Goal: Task Accomplishment & Management: Use online tool/utility

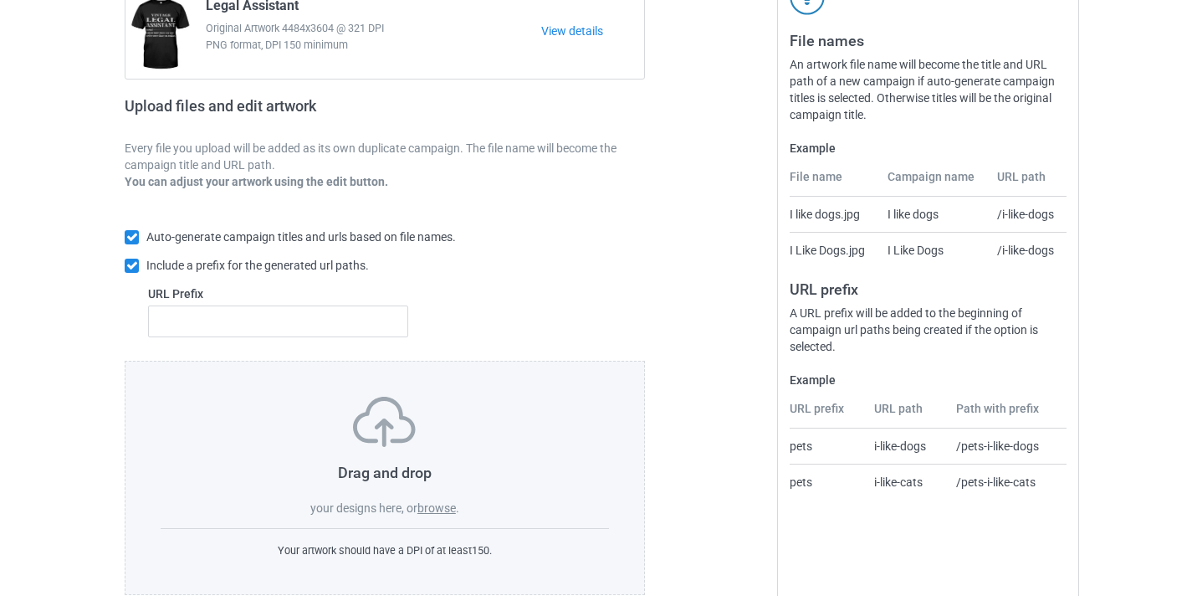
scroll to position [219, 0]
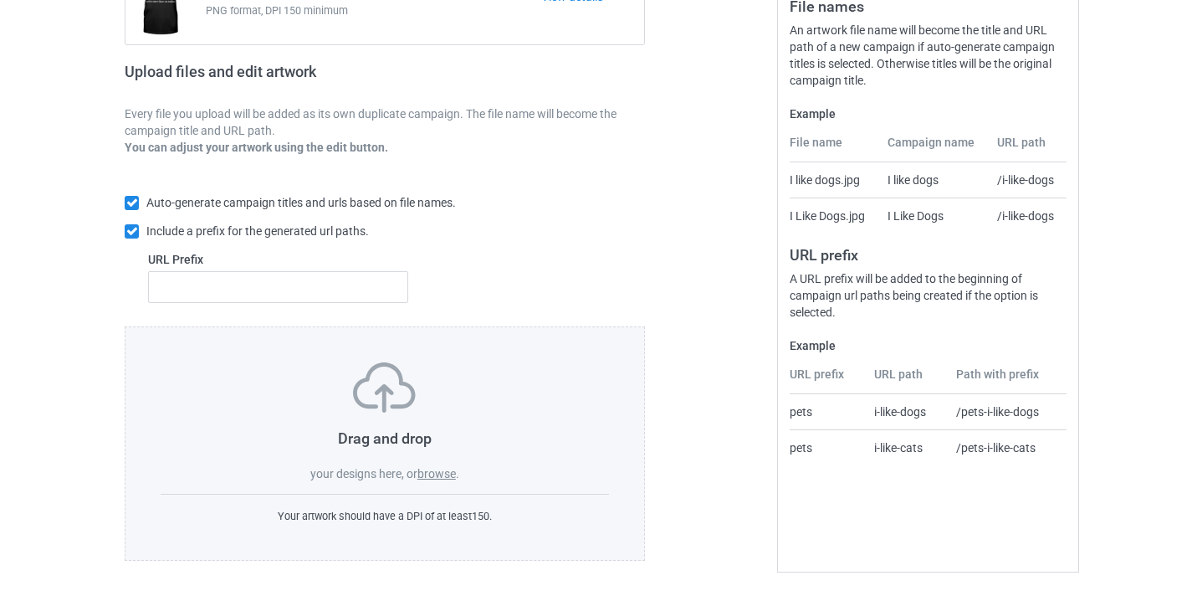
click at [432, 473] on label "browse" at bounding box center [436, 473] width 38 height 13
click at [0, 0] on input "browse" at bounding box center [0, 0] width 0 height 0
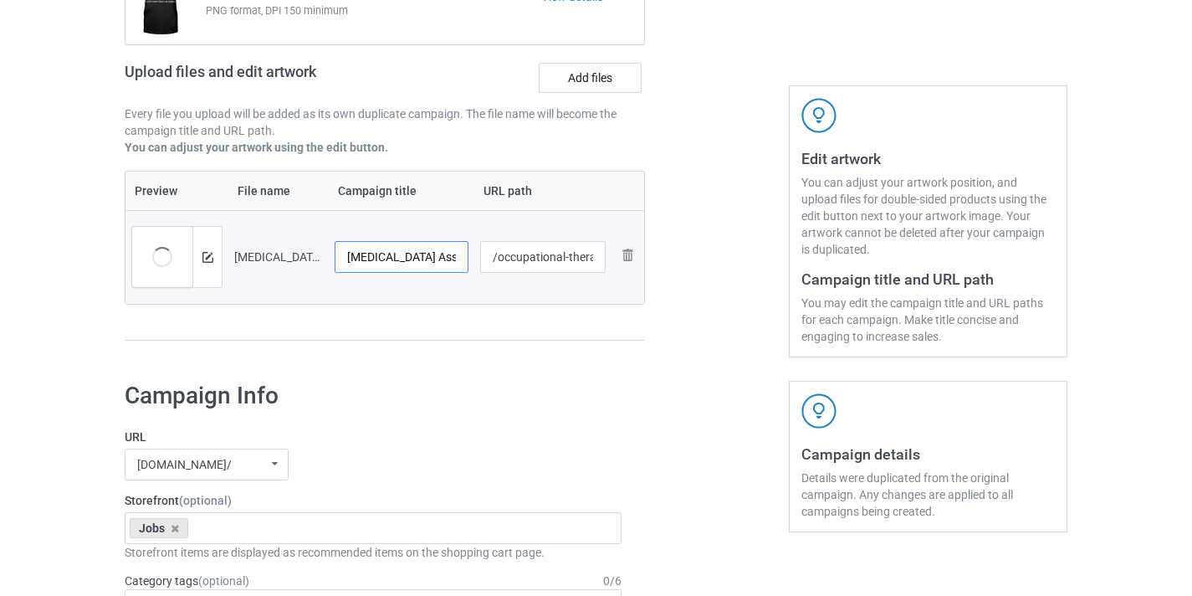
click at [442, 256] on input "[MEDICAL_DATA] Assistant-VinNew" at bounding box center [402, 257] width 134 height 32
drag, startPoint x: 442, startPoint y: 256, endPoint x: 490, endPoint y: 262, distance: 48.9
click at [507, 262] on tr "Preview and edit artwork Occupational Therapy Assistant-VinNew.png Occupational…" at bounding box center [384, 257] width 519 height 94
click at [426, 262] on input "Occupational Therapy Assistant-VinNew" at bounding box center [402, 257] width 134 height 32
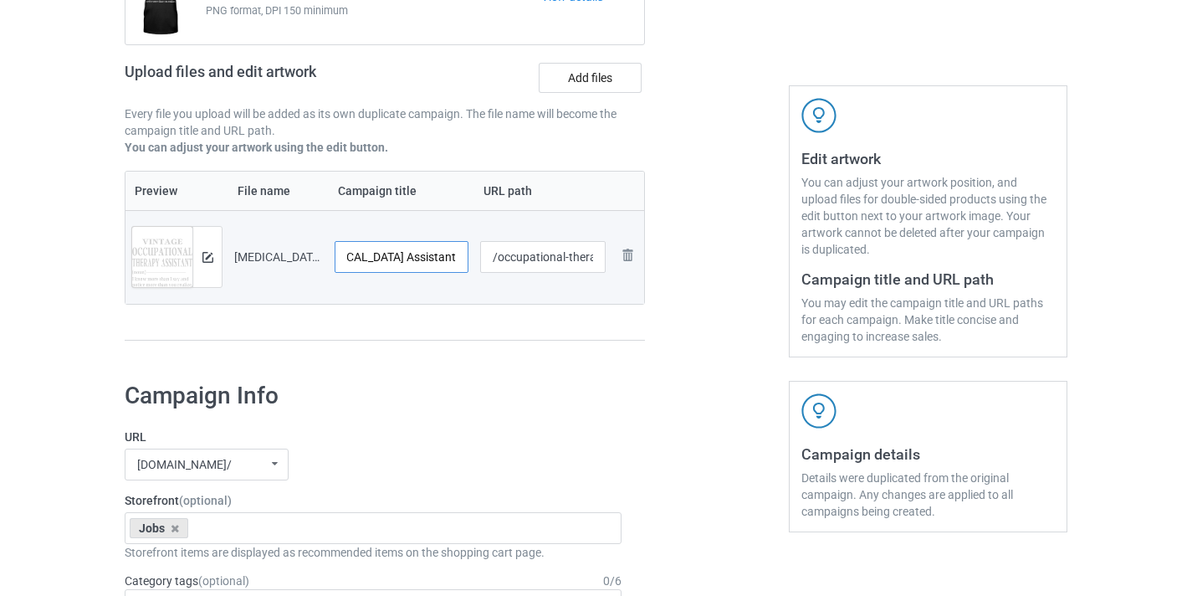
scroll to position [0, 59]
type input "[MEDICAL_DATA] Assistant"
click at [586, 258] on input "/occupational-therapy-assistant-vinnew" at bounding box center [543, 257] width 126 height 32
drag, startPoint x: 586, startPoint y: 258, endPoint x: 739, endPoint y: 270, distance: 153.5
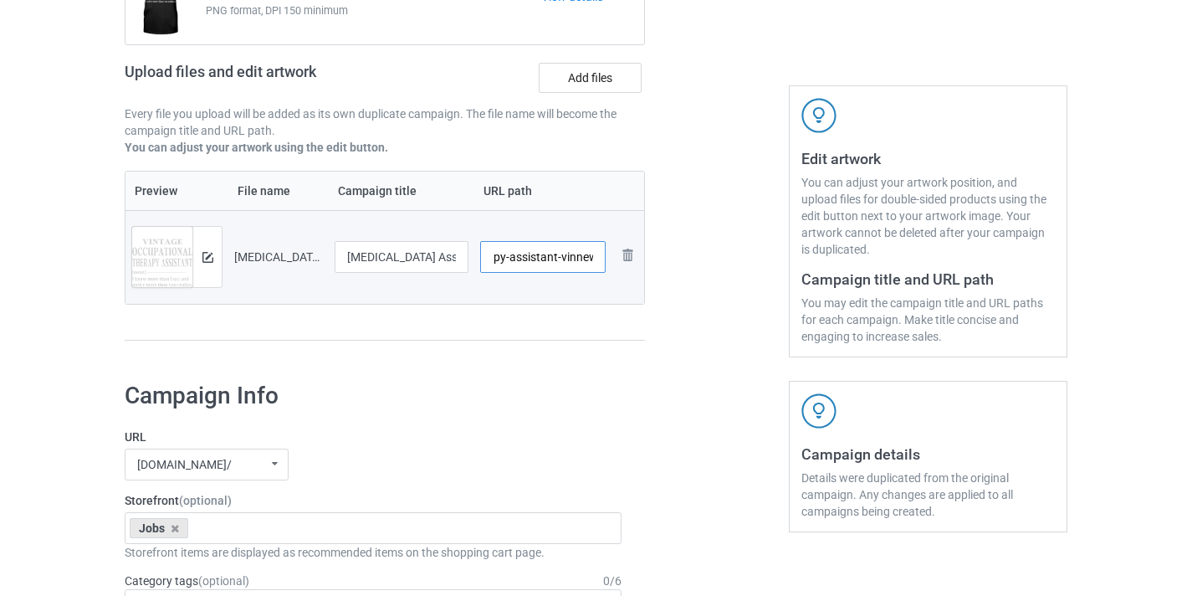
click at [739, 270] on div "Campaign to duplicate Legal Assistant Original Artwork 4484x3604 @ 321 DPI PNG …" at bounding box center [596, 133] width 966 height 471
click at [557, 260] on input "/occupational8" at bounding box center [543, 257] width 126 height 32
type input "/occupational-therapy-assistant-vinnew"
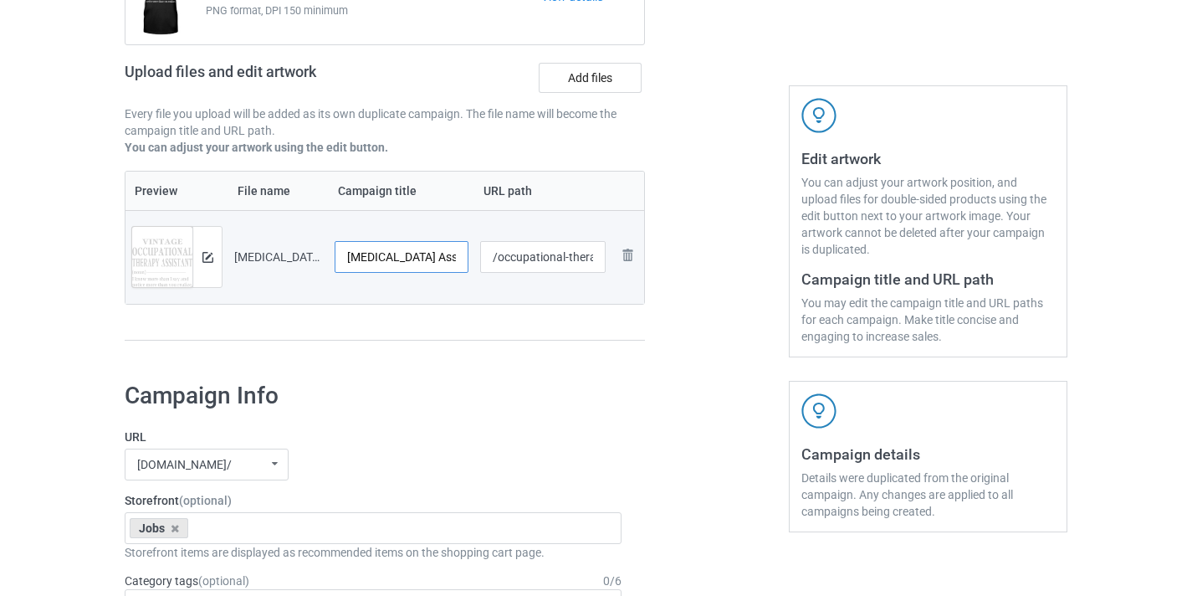
type input "Occupational Therapy Assistant-"
click at [572, 262] on input "/occupational-therapy-assistant-vinnew" at bounding box center [543, 257] width 126 height 32
drag, startPoint x: 572, startPoint y: 262, endPoint x: 639, endPoint y: 268, distance: 67.2
click at [639, 268] on tr "Preview and edit artwork Occupational Therapy Assistant-VinNew.png Occupational…" at bounding box center [384, 257] width 519 height 94
click at [586, 257] on input "/occupational-therapy-assistant-vinnew" at bounding box center [543, 257] width 126 height 32
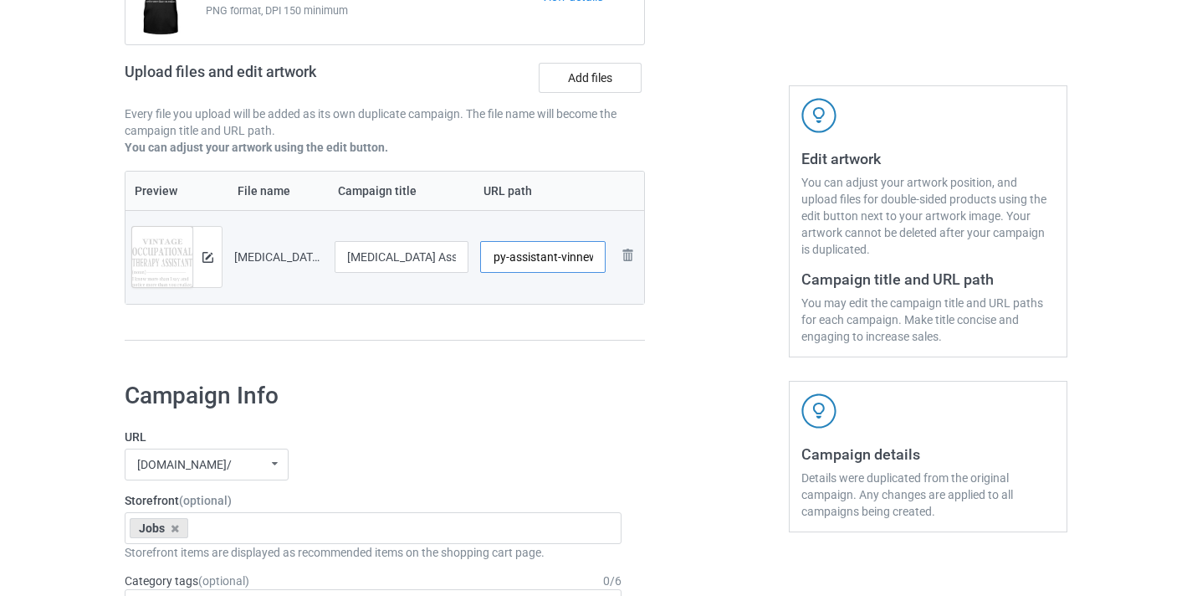
click at [586, 257] on input "/occupational-therapy-assistant-vinnew" at bounding box center [543, 257] width 126 height 32
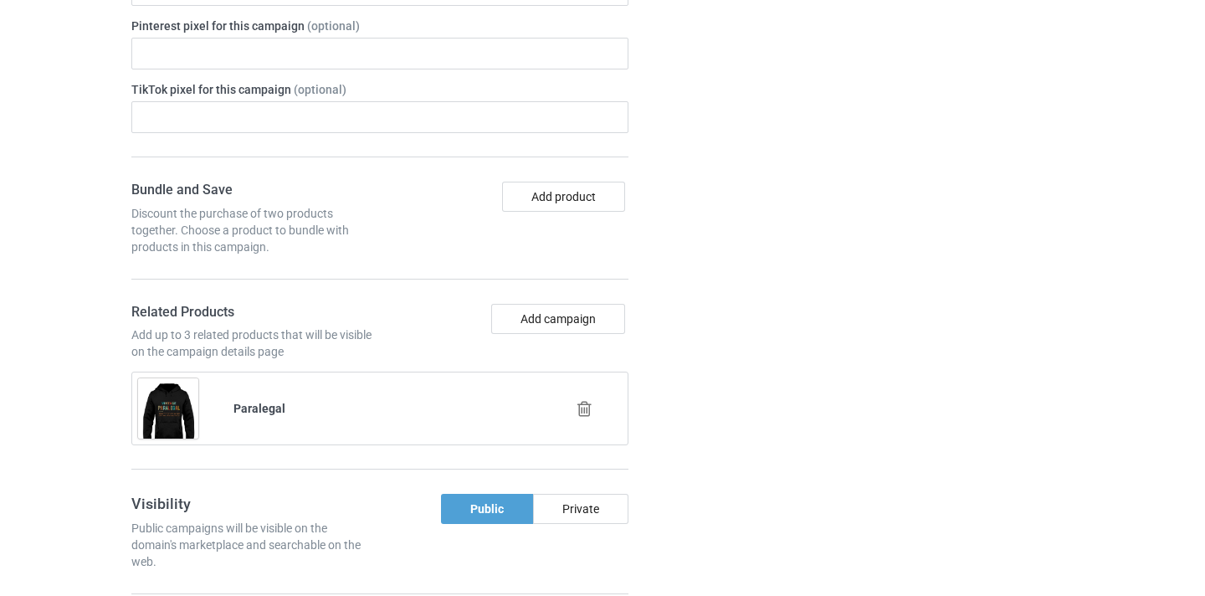
scroll to position [1132, 0]
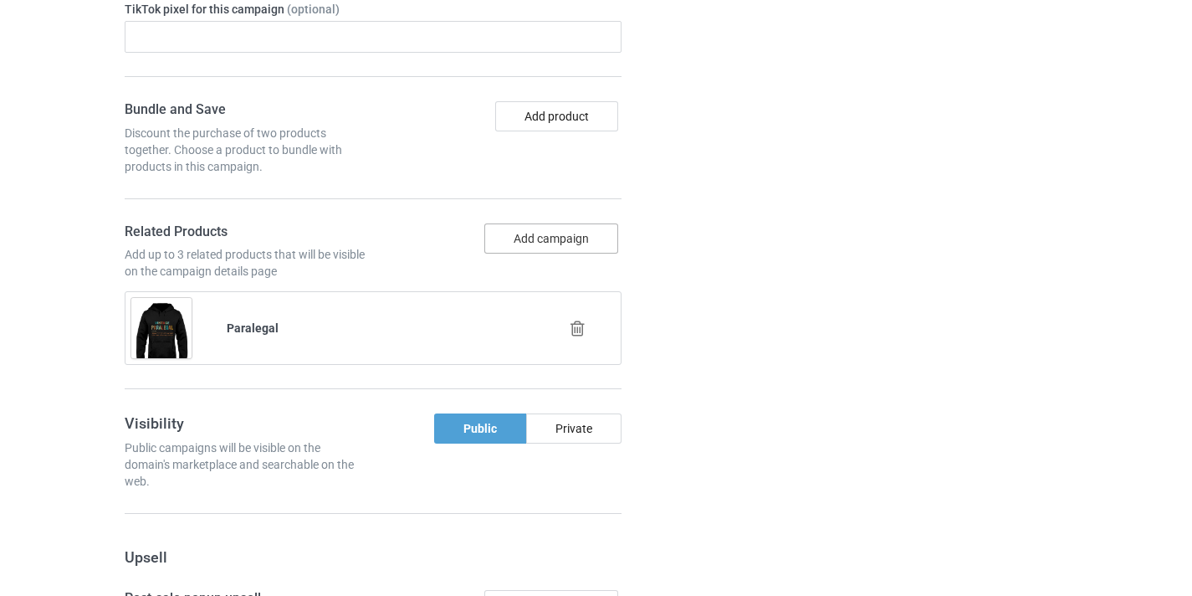
click at [564, 238] on button "Add campaign" at bounding box center [551, 238] width 134 height 30
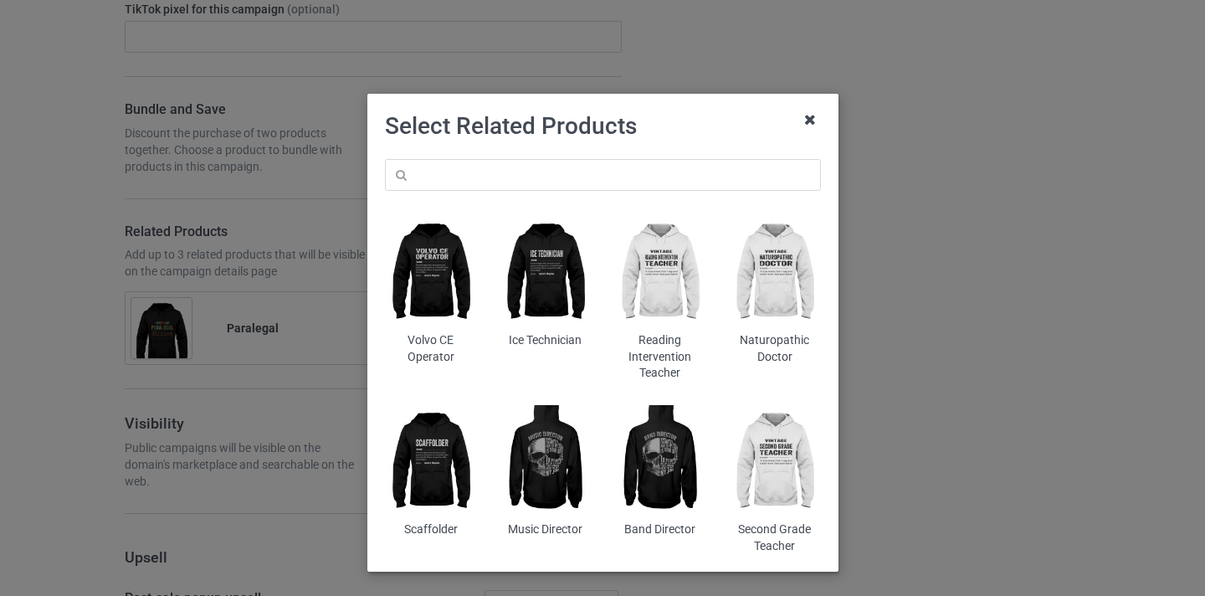
click at [806, 111] on icon at bounding box center [809, 119] width 27 height 27
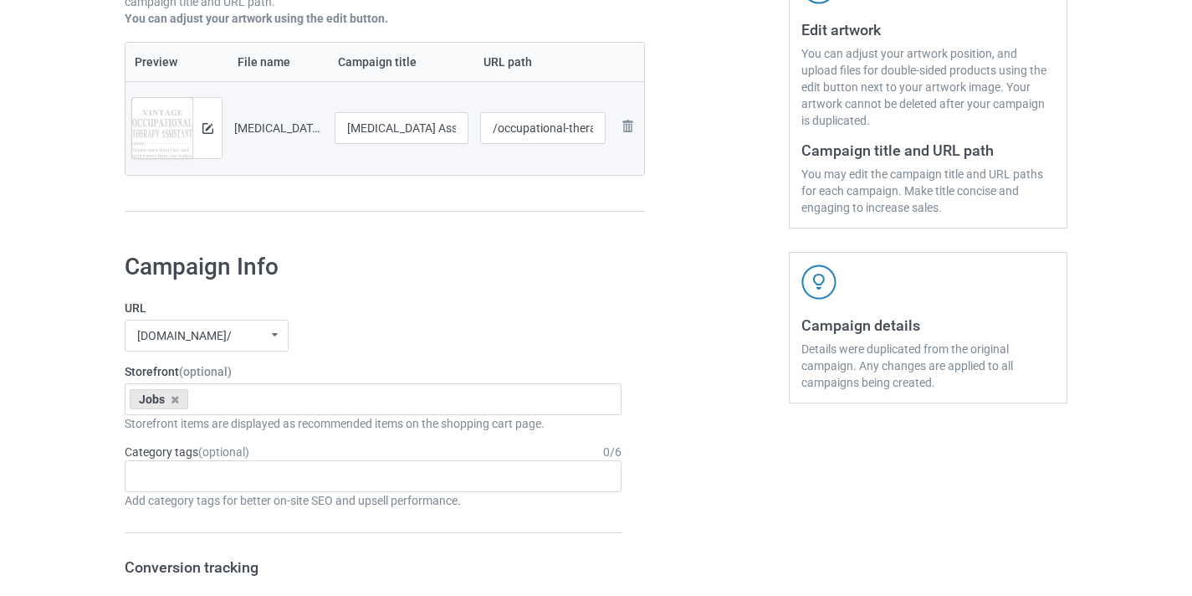
scroll to position [347, 0]
click at [531, 134] on input "/occupational-therapy-assistant8" at bounding box center [543, 129] width 126 height 32
drag, startPoint x: 531, startPoint y: 134, endPoint x: 742, endPoint y: 147, distance: 211.2
click at [742, 147] on div "Campaign to duplicate Legal Assistant Original Artwork 4484x3604 @ 321 DPI PNG …" at bounding box center [596, 5] width 966 height 471
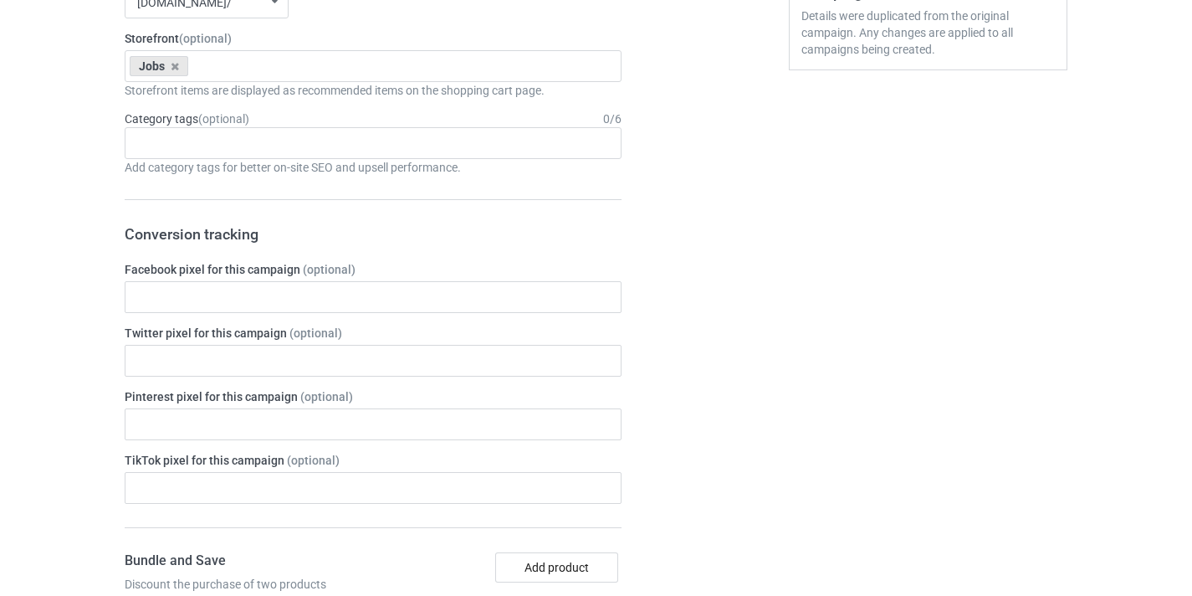
scroll to position [1272, 0]
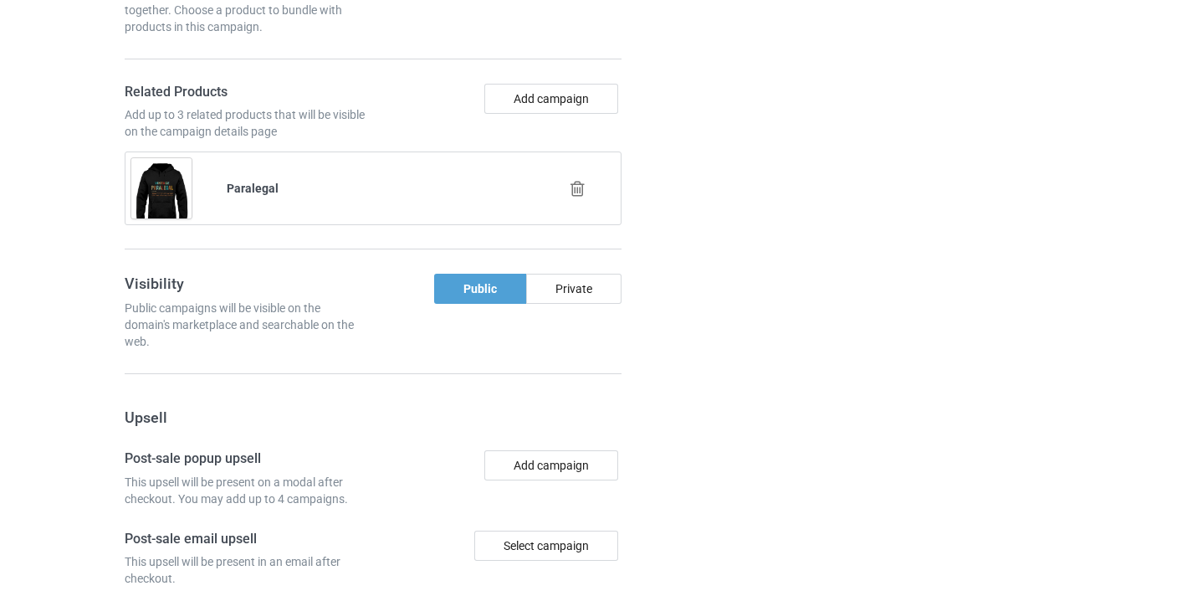
type input "/ota8"
click at [584, 182] on icon at bounding box center [577, 189] width 21 height 18
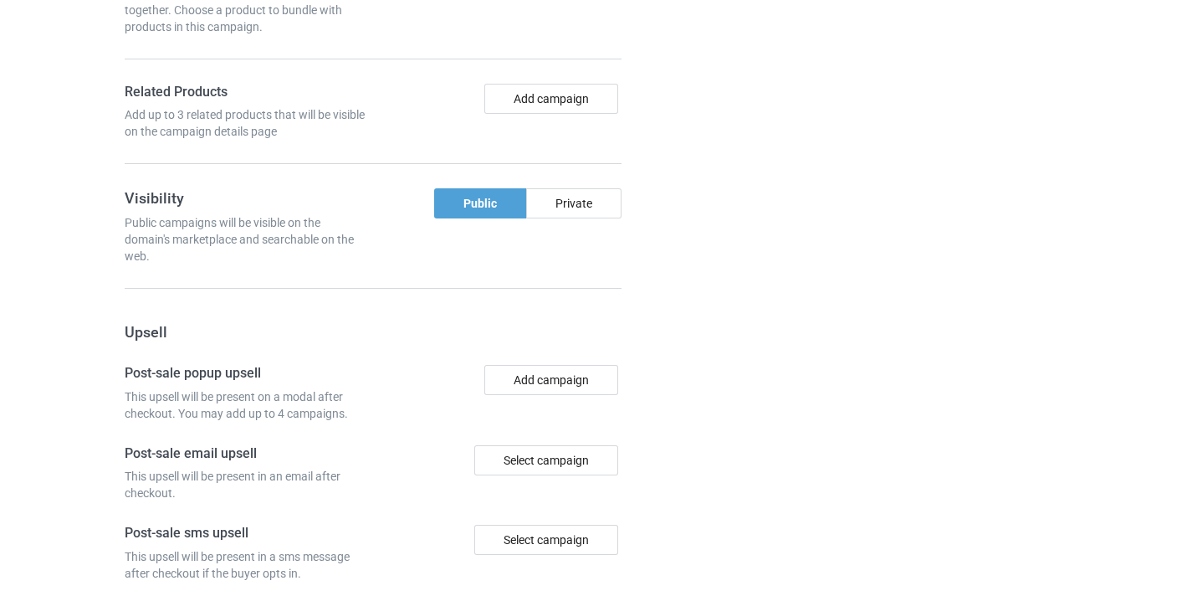
click at [554, 75] on div "Bundle and Save Discount the purchase of two products together. Choose a produc…" at bounding box center [373, 63] width 497 height 203
click at [568, 100] on button "Add campaign" at bounding box center [551, 99] width 134 height 30
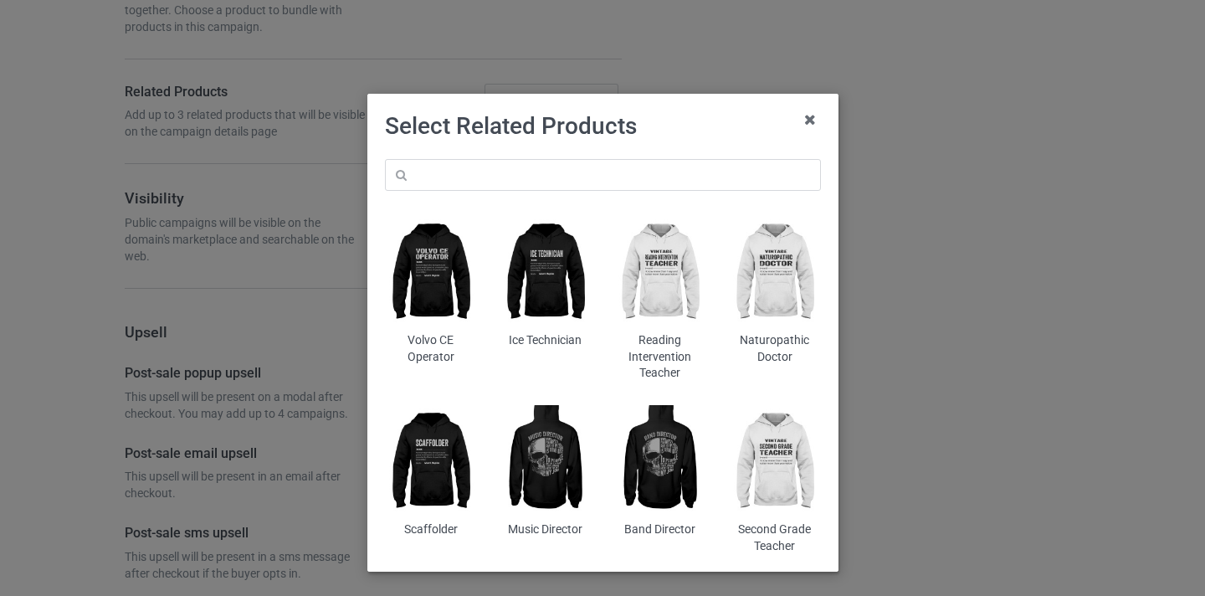
click at [603, 154] on div "Volvo CE Operator Ice Technician Reading Intervention Teacher Naturopathic Doct…" at bounding box center [602, 356] width 459 height 418
click at [609, 162] on input "text" at bounding box center [603, 175] width 436 height 32
paste input "[MEDICAL_DATA] Assistant"
click at [502, 177] on input "[MEDICAL_DATA] Assistant" at bounding box center [603, 175] width 436 height 32
drag, startPoint x: 503, startPoint y: 177, endPoint x: 668, endPoint y: 183, distance: 165.8
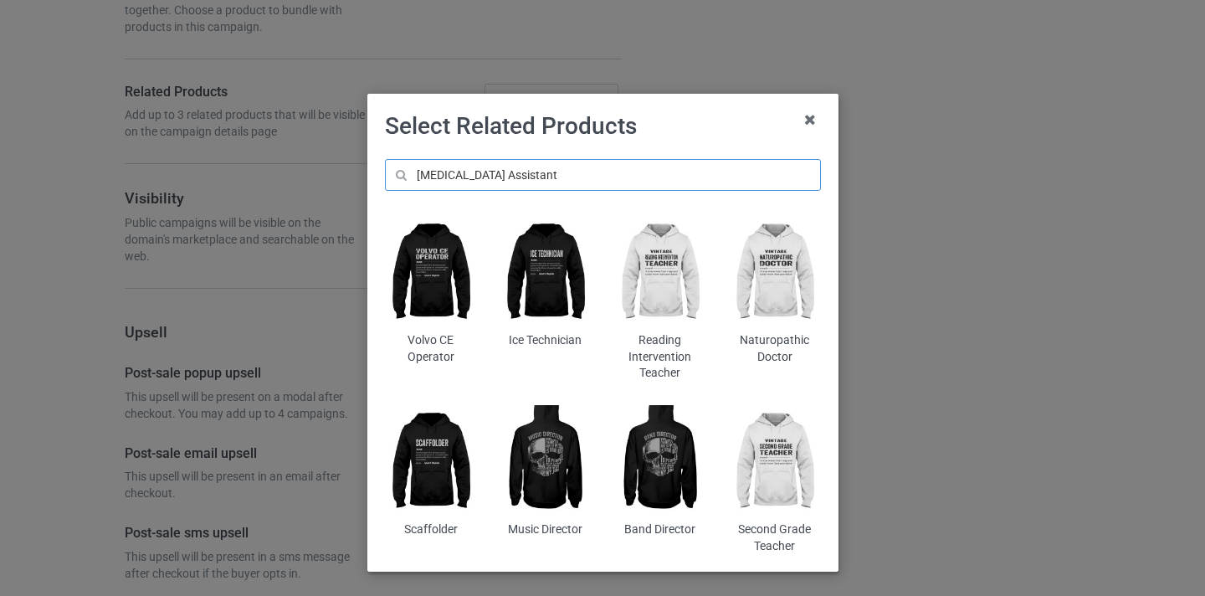
click at [668, 183] on input "[MEDICAL_DATA] Assistant" at bounding box center [603, 175] width 436 height 32
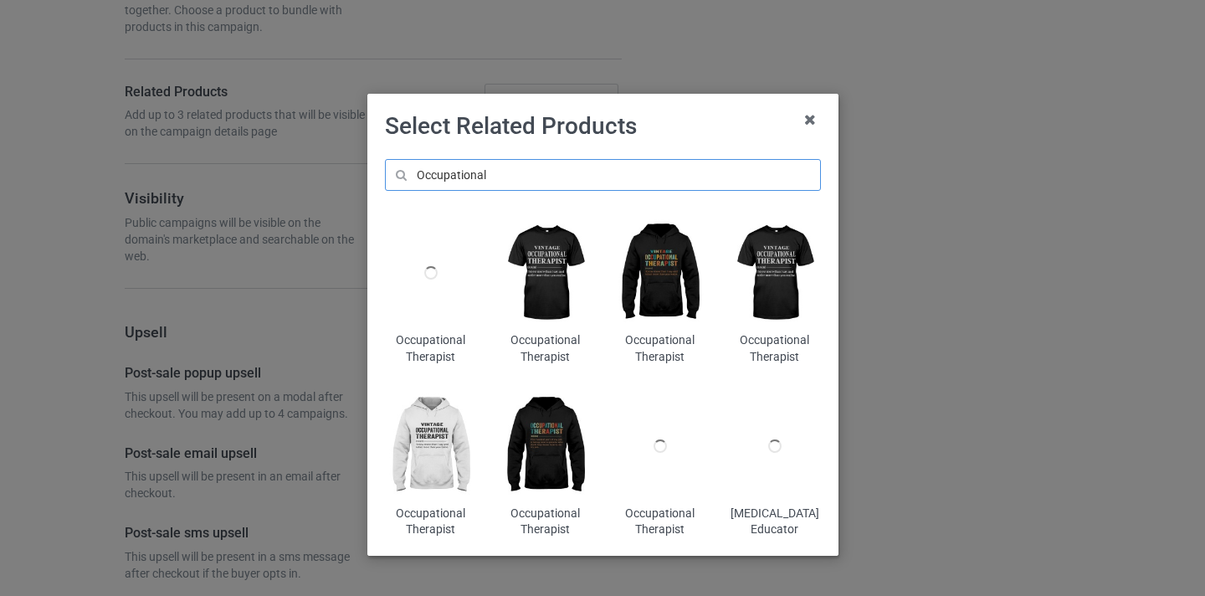
type input "Occupational"
click at [670, 259] on img at bounding box center [659, 273] width 91 height 114
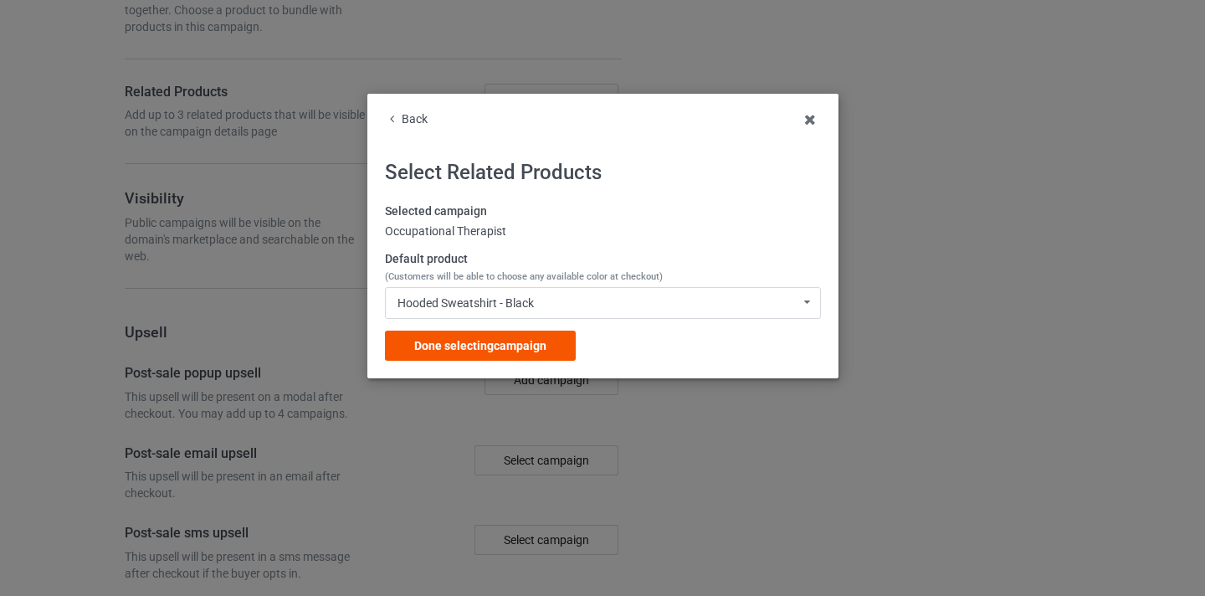
click at [489, 356] on div "Done selecting campaign" at bounding box center [480, 345] width 191 height 30
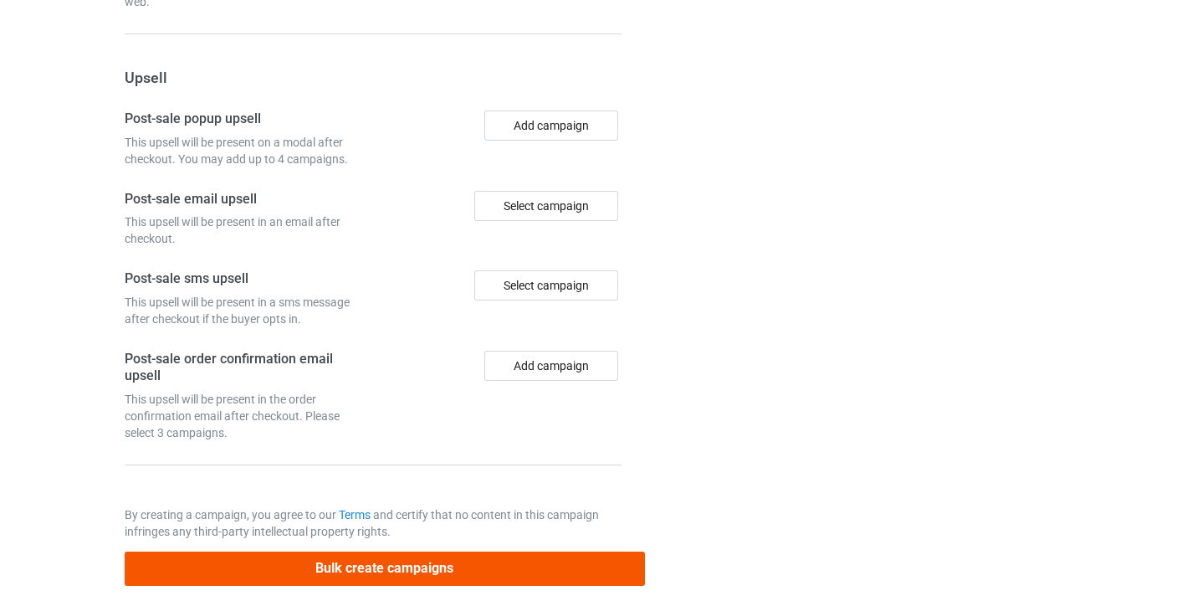
scroll to position [1636, 0]
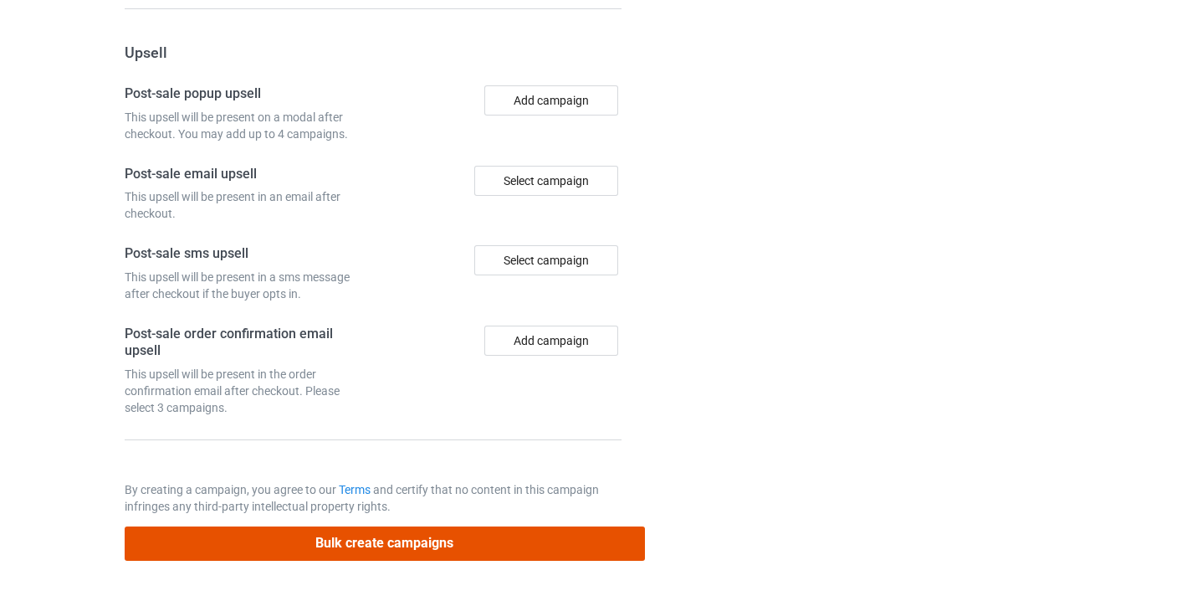
click at [463, 544] on button "Bulk create campaigns" at bounding box center [385, 543] width 520 height 34
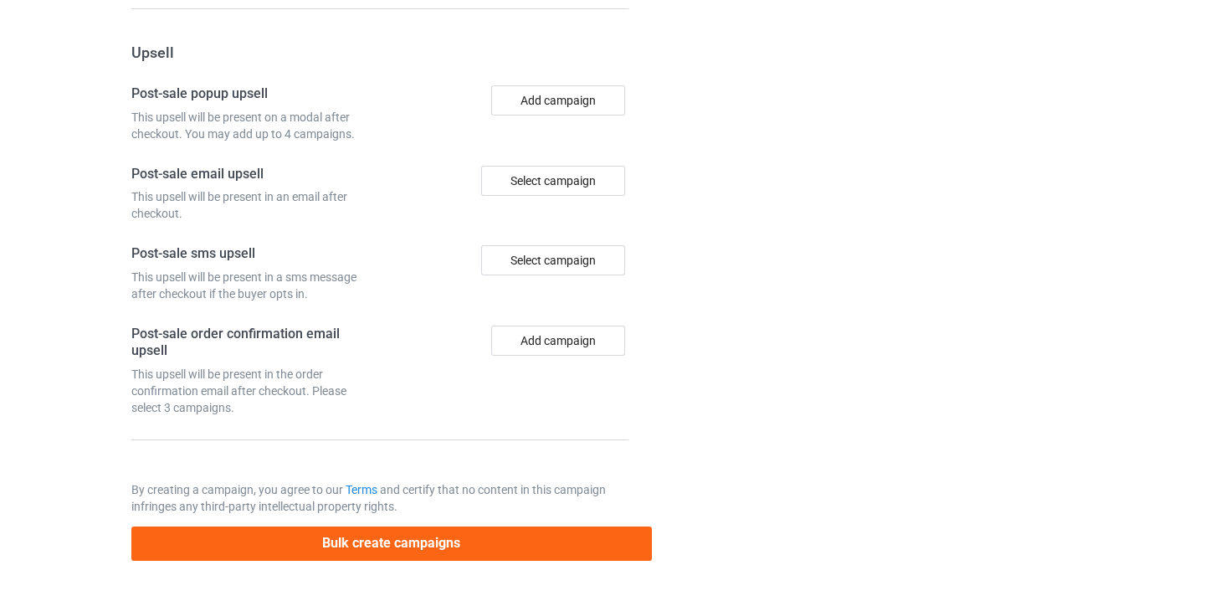
scroll to position [0, 0]
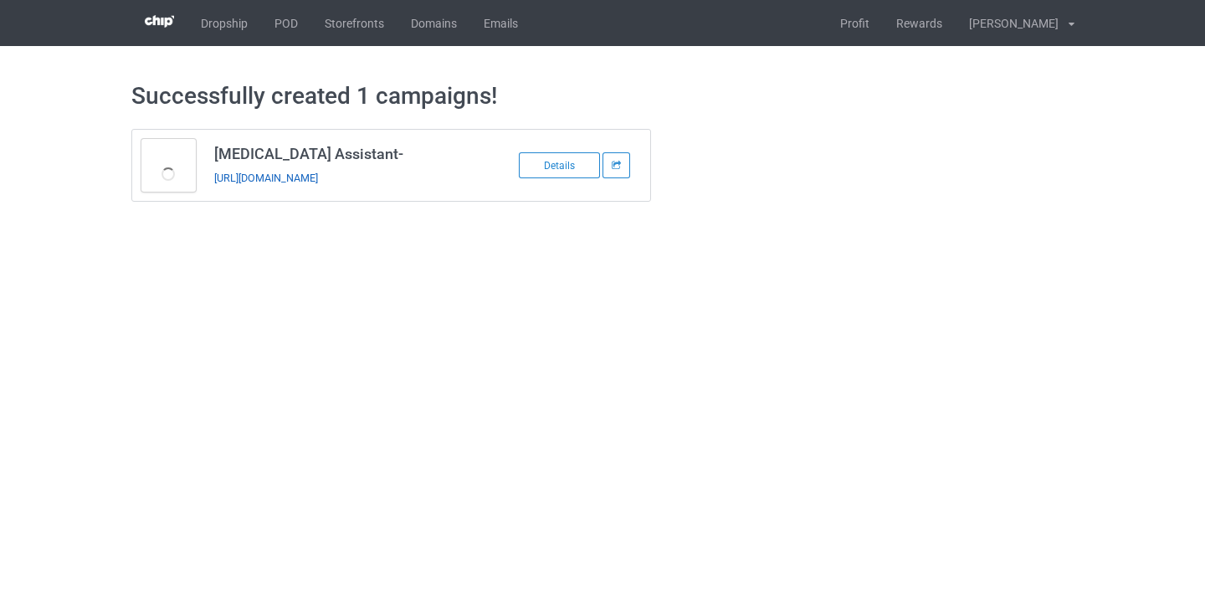
click at [318, 177] on link "https://www.thepure.gift/ota8" at bounding box center [266, 177] width 104 height 13
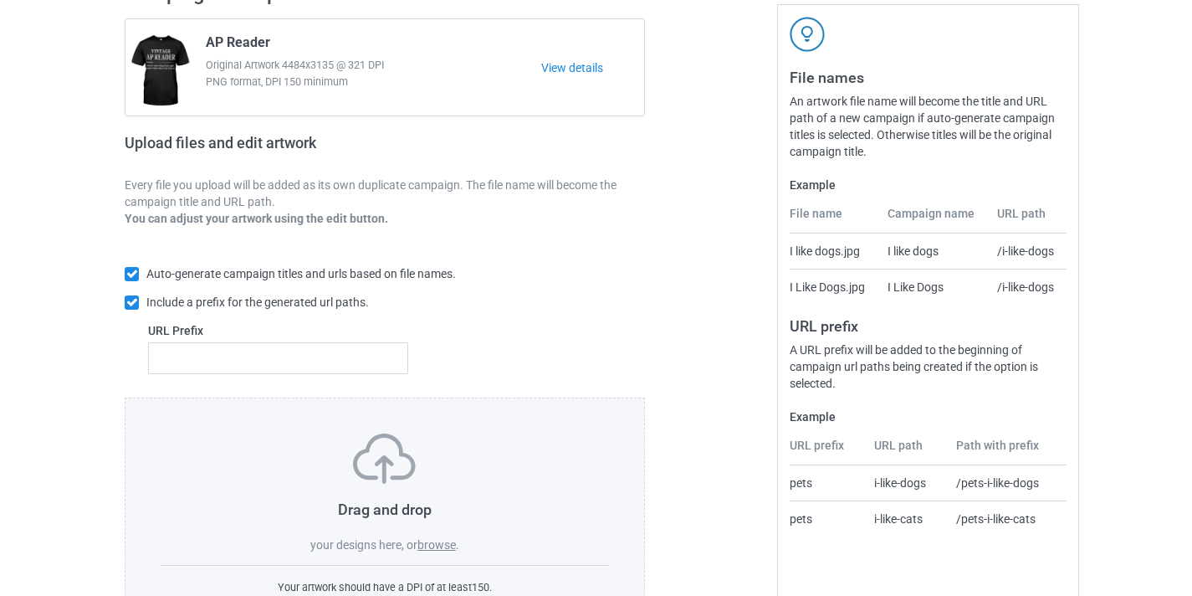
scroll to position [150, 0]
click at [432, 541] on label "browse" at bounding box center [436, 542] width 38 height 13
click at [0, 0] on input "browse" at bounding box center [0, 0] width 0 height 0
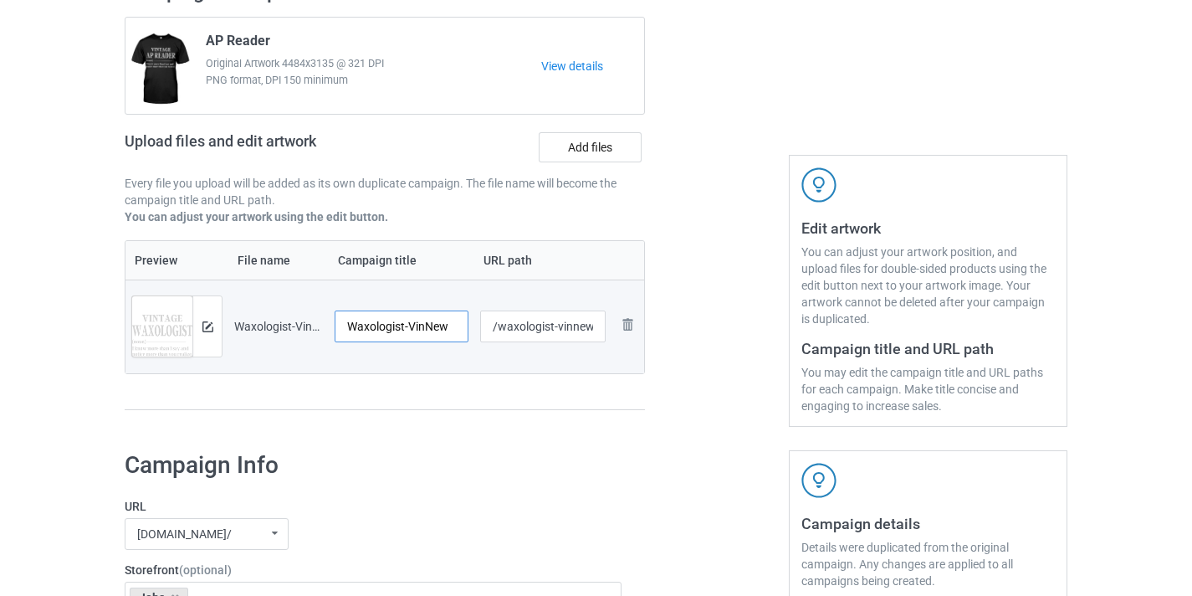
click at [423, 329] on input "Waxologist-VinNew" at bounding box center [402, 326] width 134 height 32
type input "Waxologist"
click at [555, 323] on input "/waxologist-vinnew" at bounding box center [543, 326] width 126 height 32
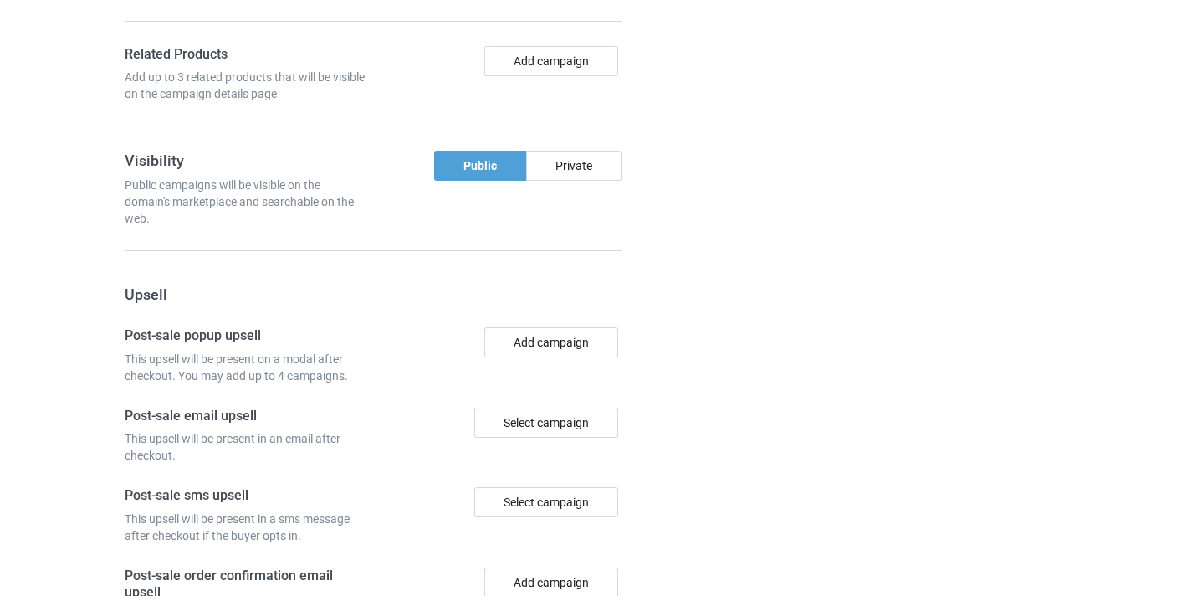
scroll to position [1551, 0]
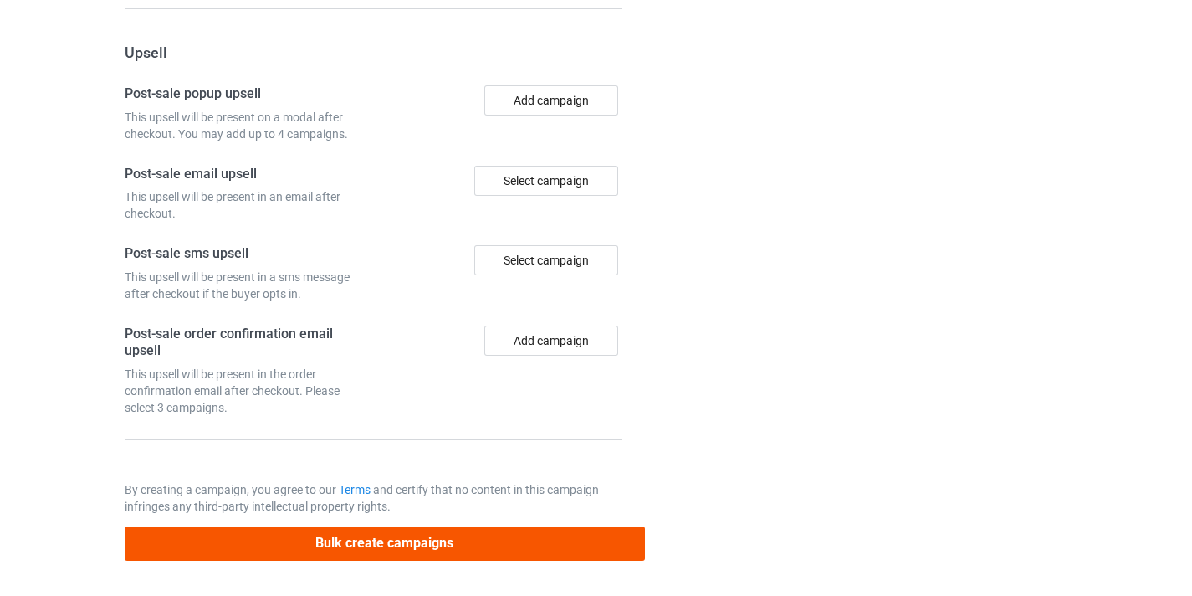
type input "/waxologist8"
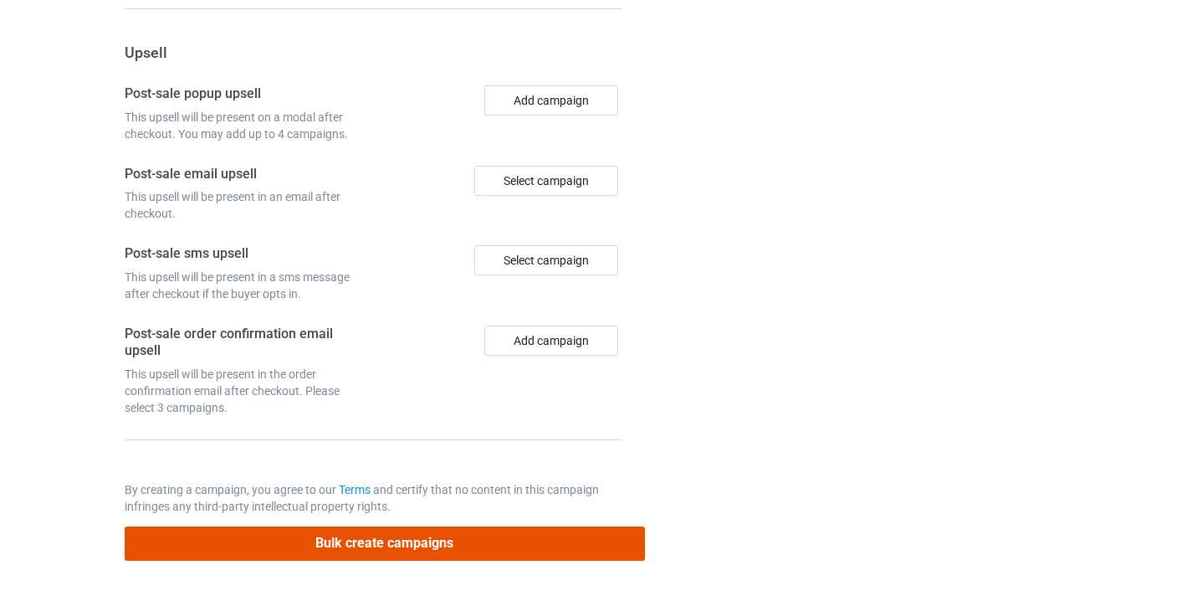
click at [420, 541] on button "Bulk create campaigns" at bounding box center [385, 543] width 520 height 34
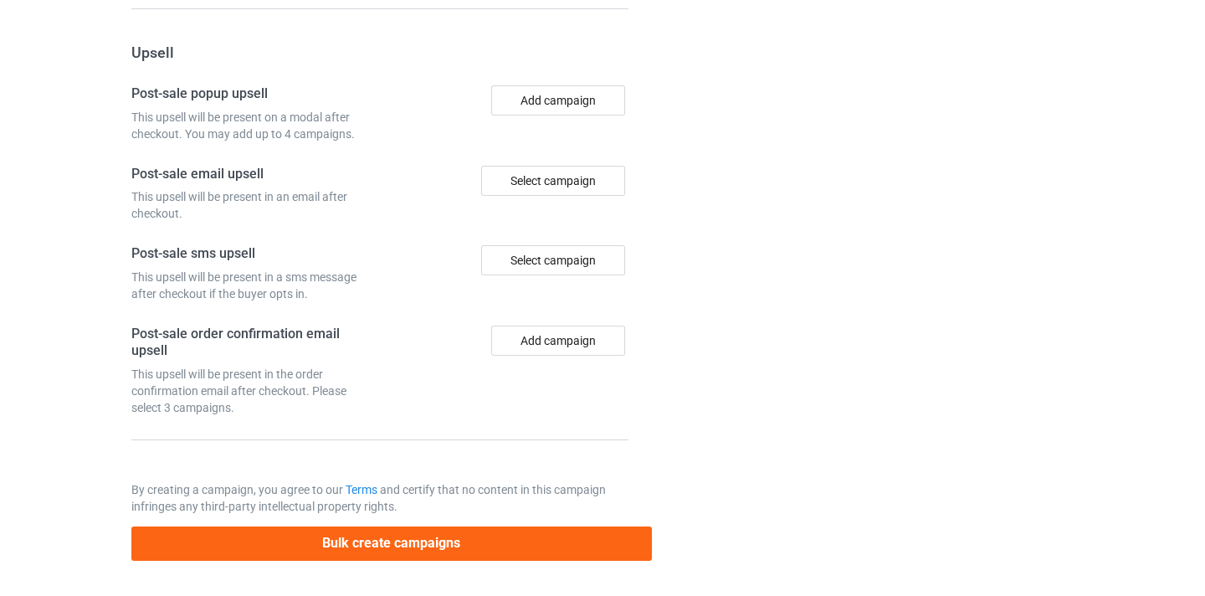
scroll to position [0, 0]
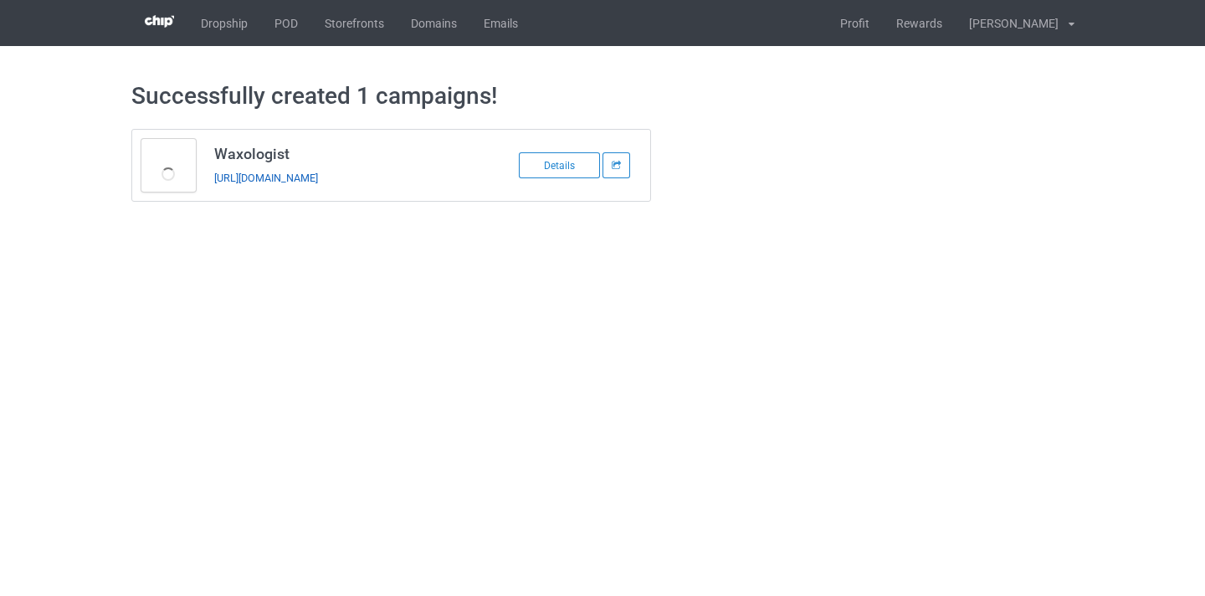
click at [318, 178] on link "https://www.thepure.gift/waxologist8" at bounding box center [266, 177] width 104 height 13
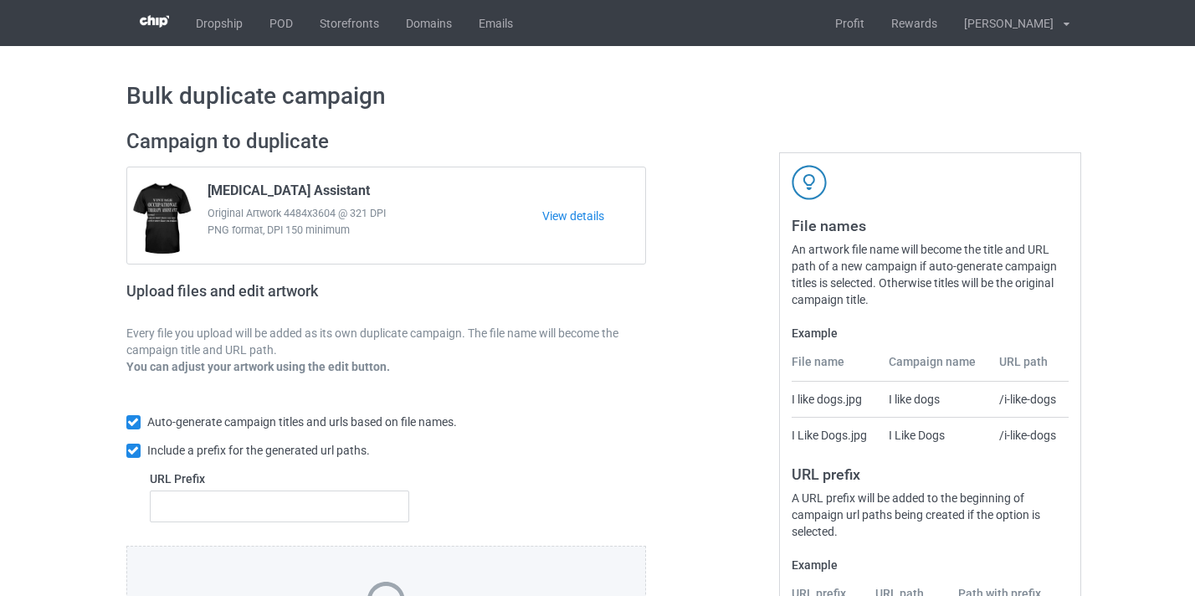
scroll to position [219, 0]
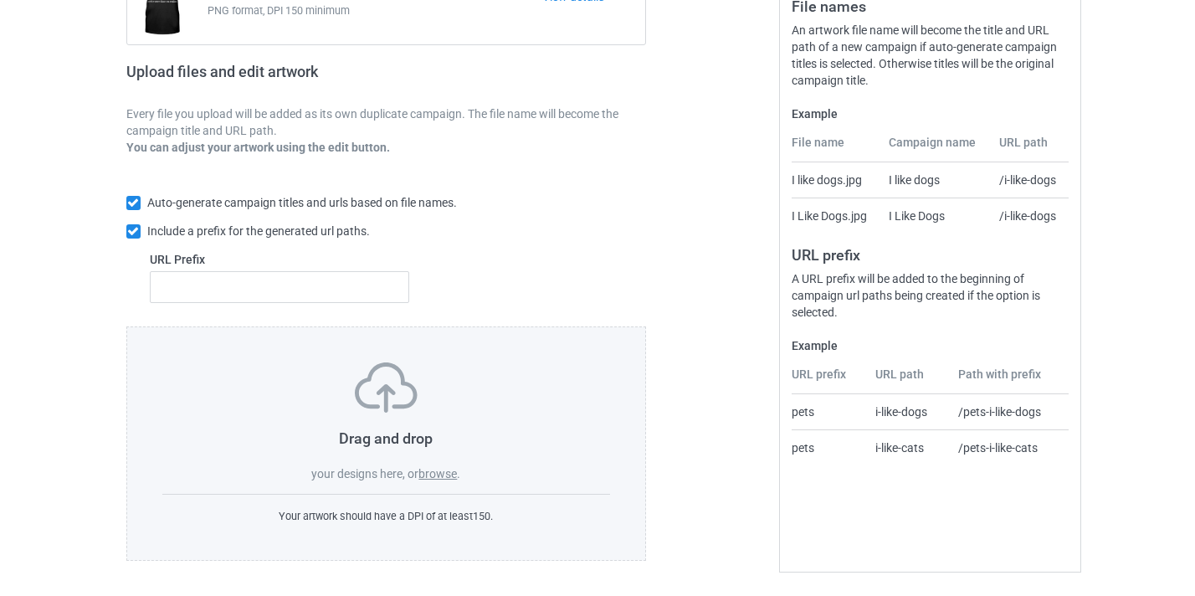
click at [448, 474] on label "browse" at bounding box center [437, 473] width 38 height 13
click at [0, 0] on input "browse" at bounding box center [0, 0] width 0 height 0
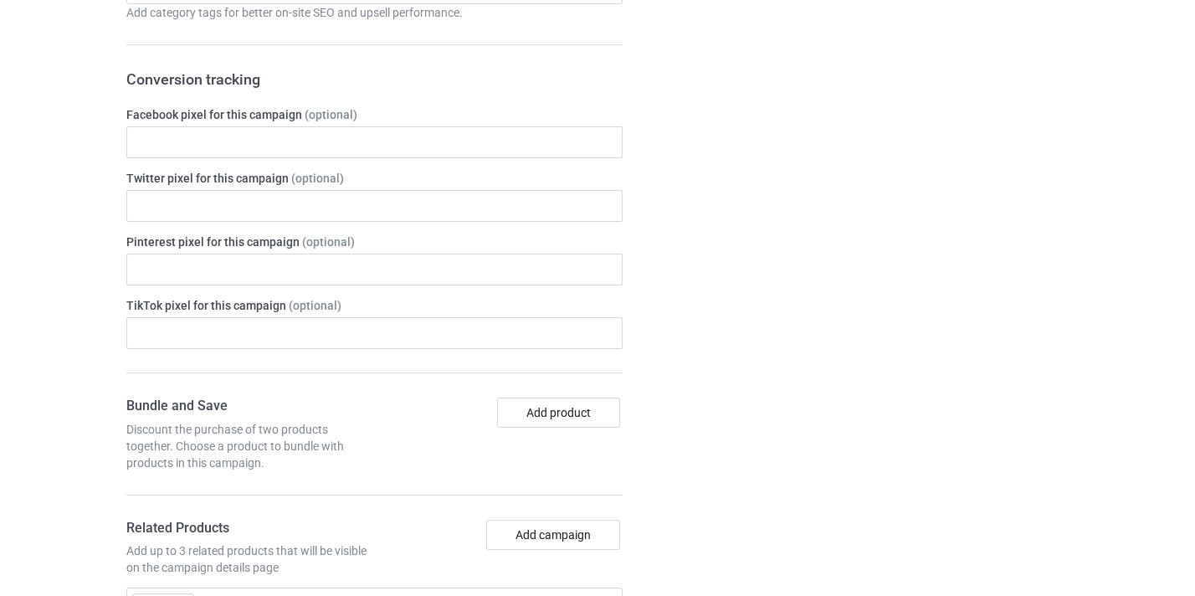
scroll to position [1177, 0]
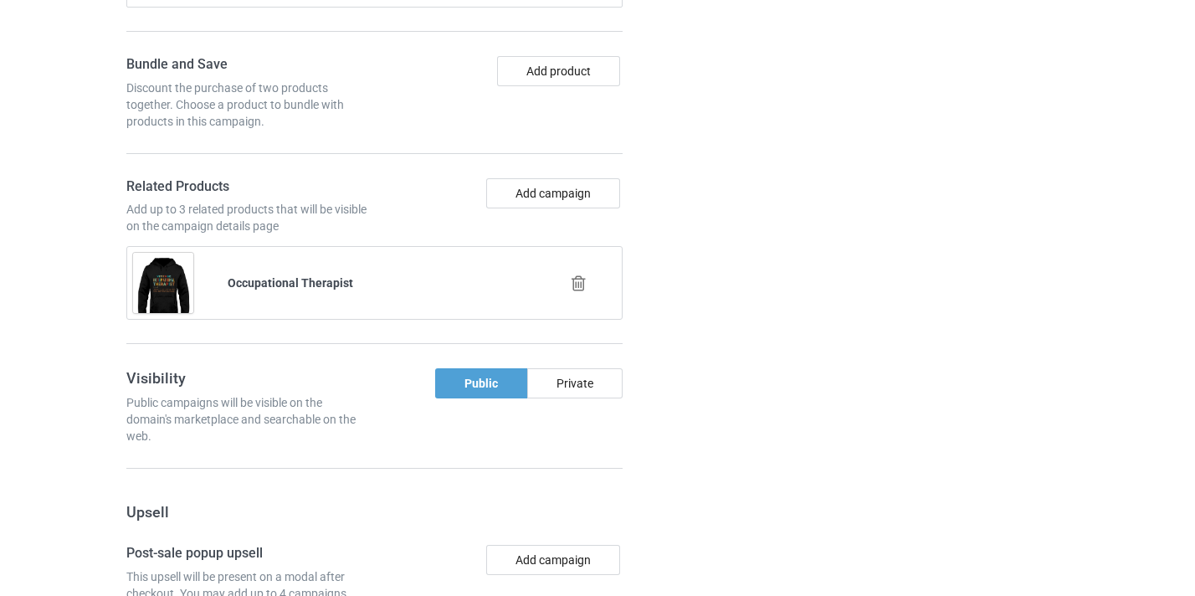
click at [584, 290] on icon at bounding box center [578, 283] width 21 height 18
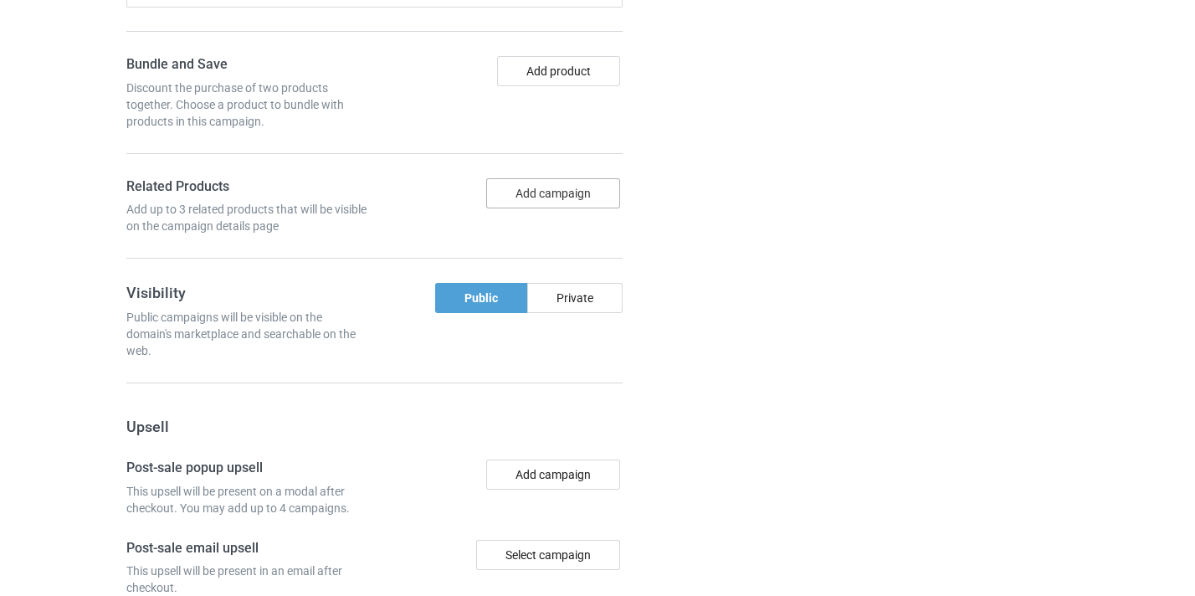
click at [548, 183] on button "Add campaign" at bounding box center [553, 193] width 134 height 30
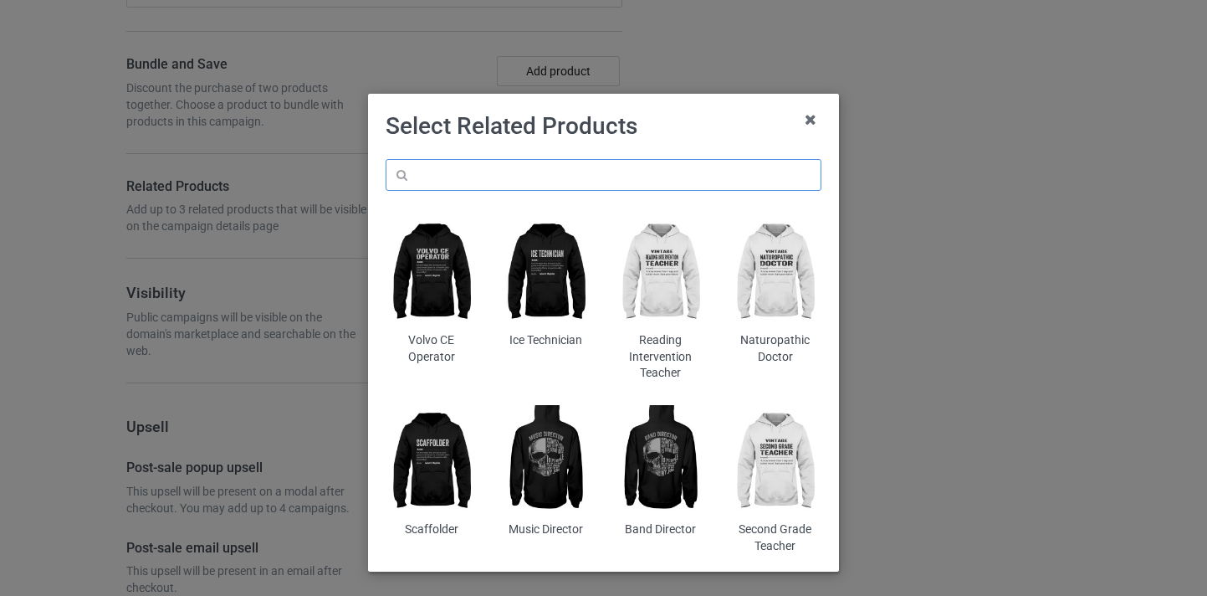
click at [545, 182] on input "text" at bounding box center [604, 175] width 436 height 32
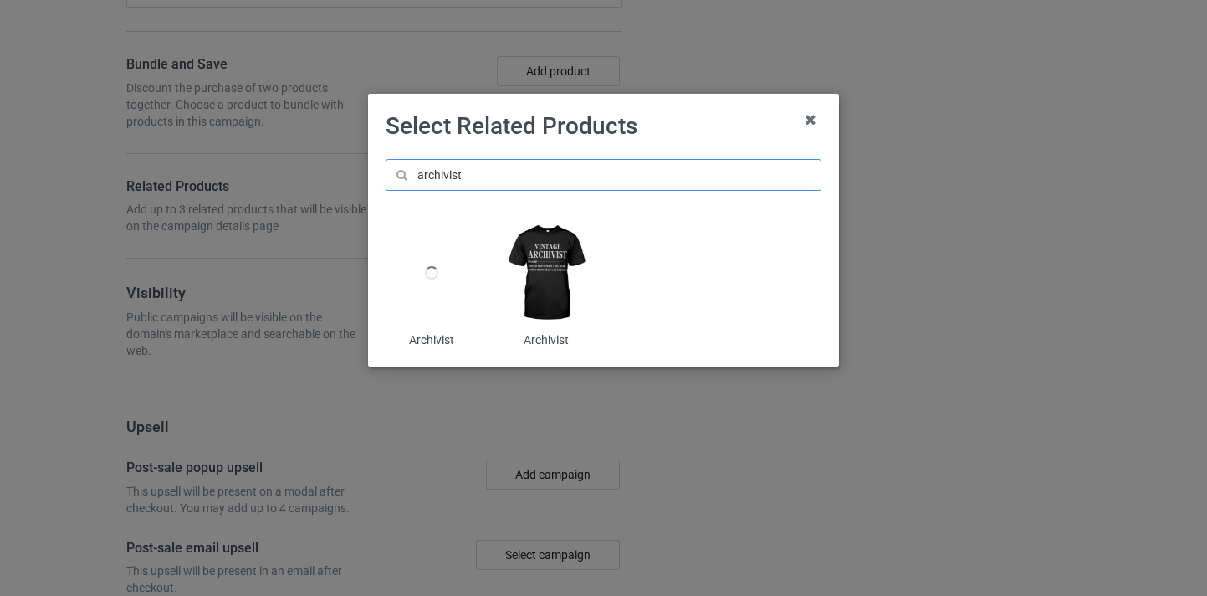
type input "archivist"
click at [792, 114] on h1 "Select Related Products" at bounding box center [604, 126] width 436 height 30
click at [808, 116] on icon at bounding box center [811, 119] width 27 height 27
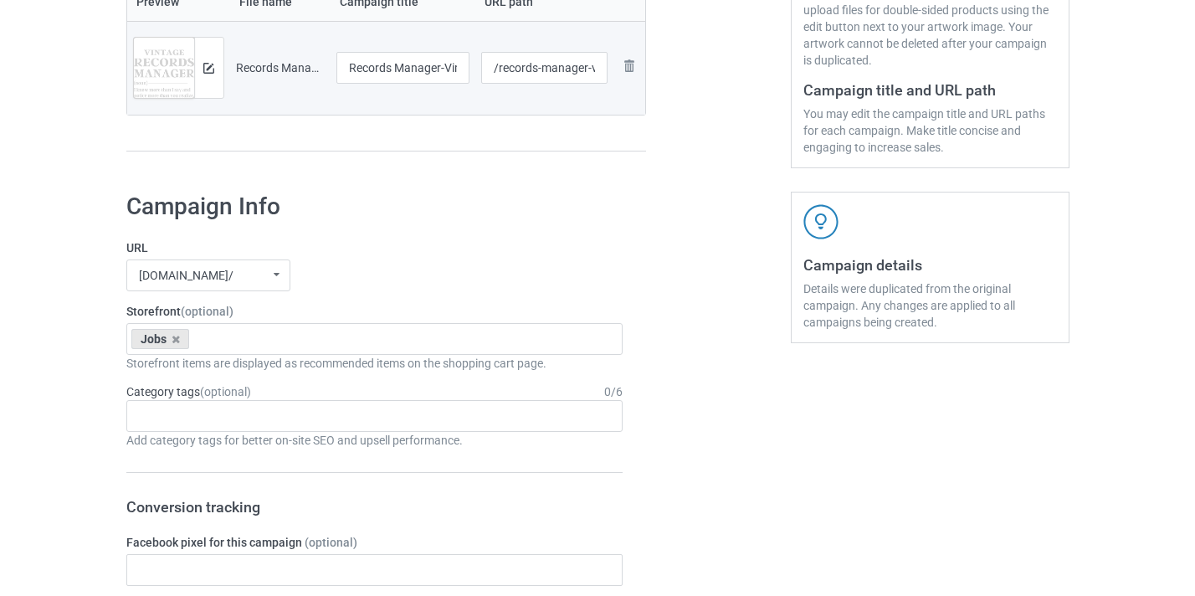
scroll to position [23, 0]
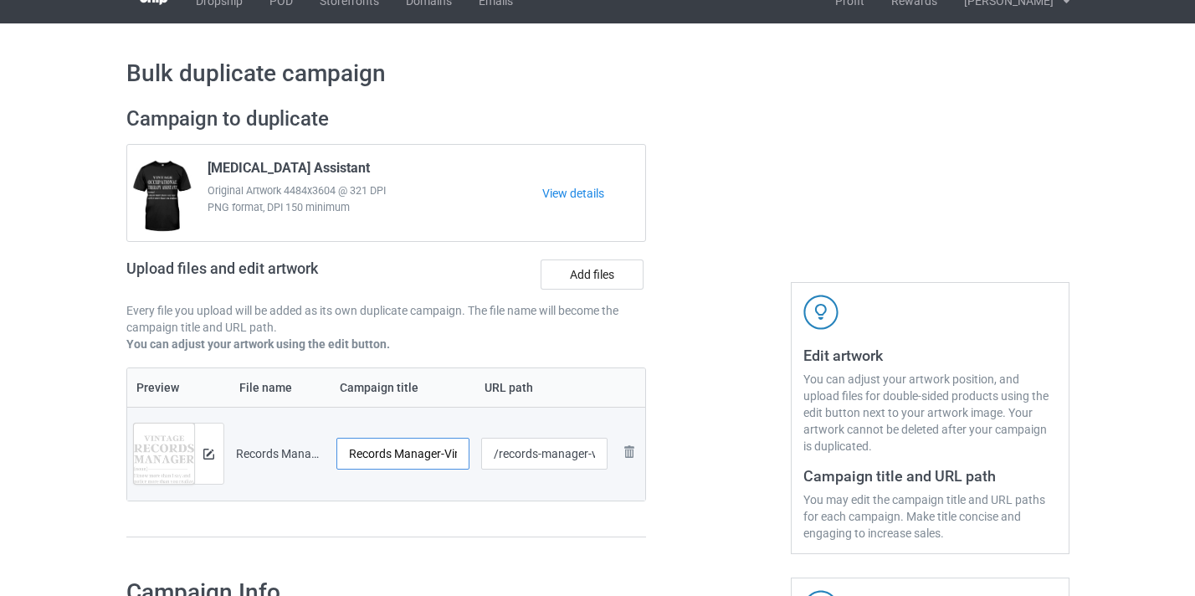
click at [455, 461] on input "Records Manager-VinNew" at bounding box center [403, 454] width 134 height 32
click at [448, 453] on input "Records Manager-VinNew" at bounding box center [403, 454] width 134 height 32
drag, startPoint x: 448, startPoint y: 453, endPoint x: 572, endPoint y: 455, distance: 123.8
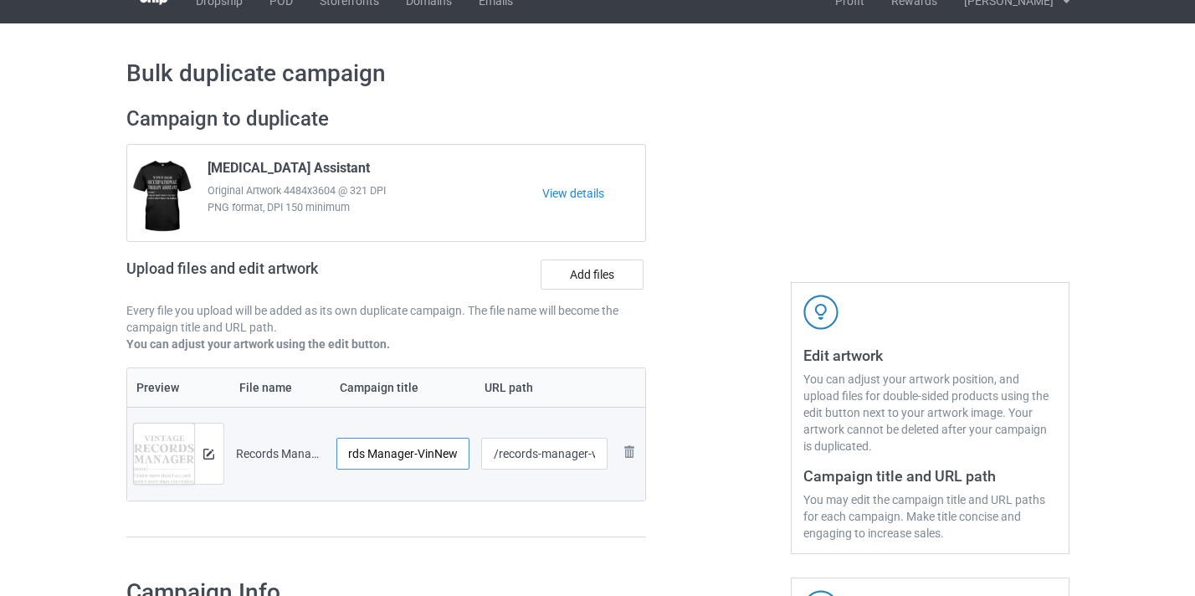
click at [572, 455] on tr "Preview and edit artwork Records Manager-VinNew.png Records Manager-VinNew /rec…" at bounding box center [386, 454] width 519 height 94
type input "Records Manager"
click at [572, 452] on input "/records-manager-vinnew" at bounding box center [544, 454] width 126 height 32
click at [571, 452] on input "/records-manager-vinnew" at bounding box center [544, 454] width 126 height 32
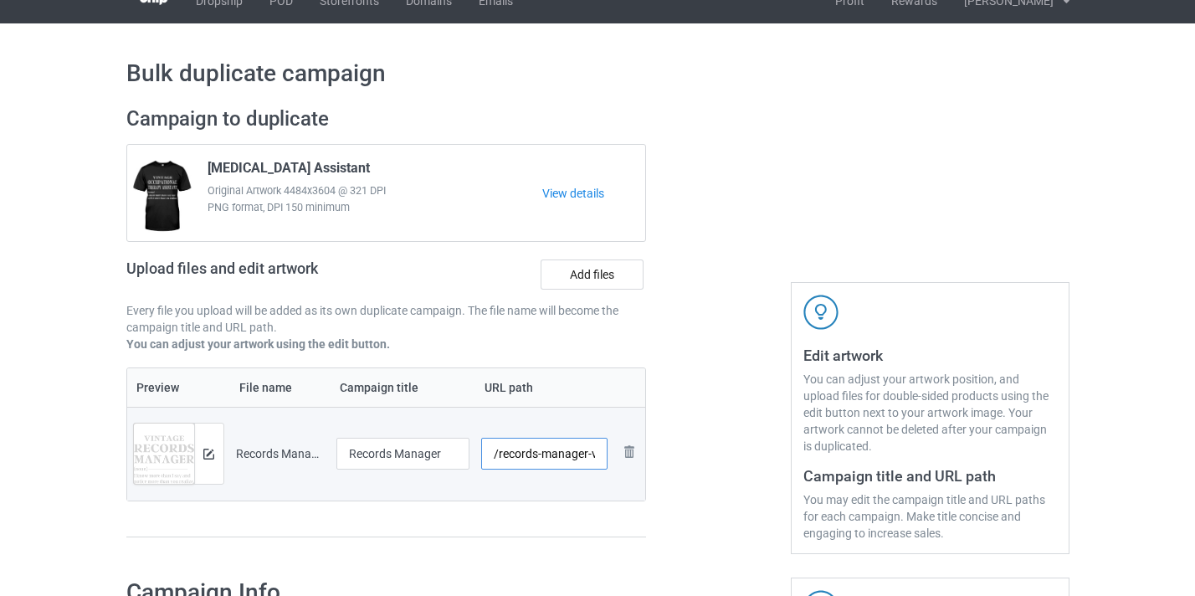
click at [587, 451] on input "/records-manager-vinnew" at bounding box center [544, 454] width 126 height 32
drag, startPoint x: 587, startPoint y: 451, endPoint x: 639, endPoint y: 458, distance: 52.4
click at [639, 458] on tr "Preview and edit artwork Records Manager-VinNew.png Records Manager /records-ma…" at bounding box center [386, 454] width 519 height 94
click at [579, 453] on input "/records-manager-vinnew" at bounding box center [544, 454] width 126 height 32
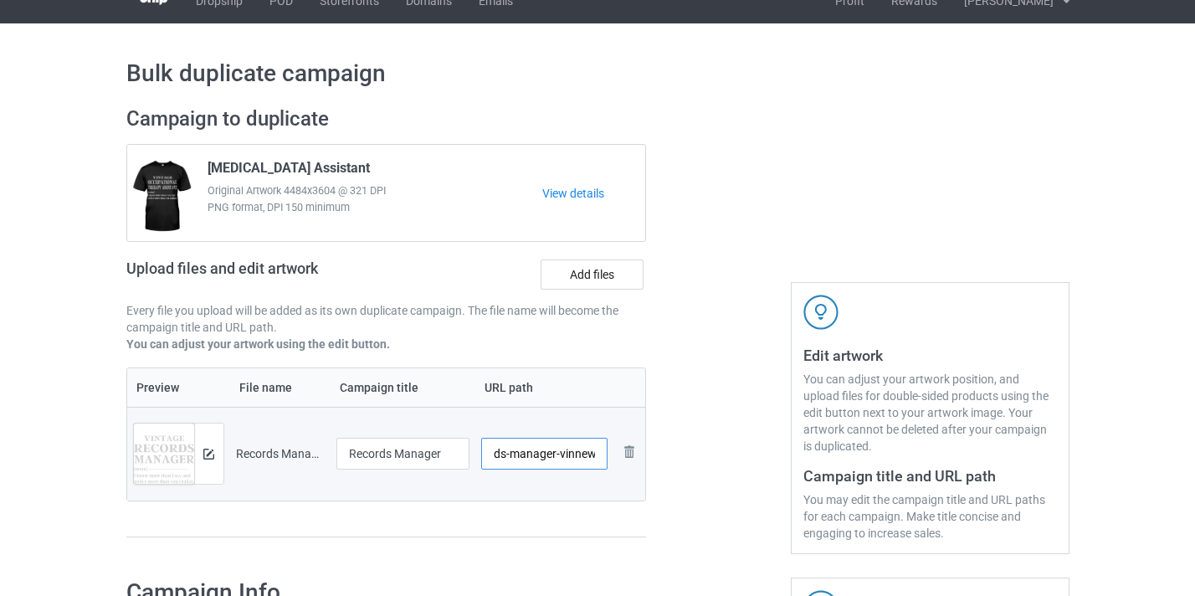
click at [579, 453] on input "/records-manager-vinnew" at bounding box center [544, 454] width 126 height 32
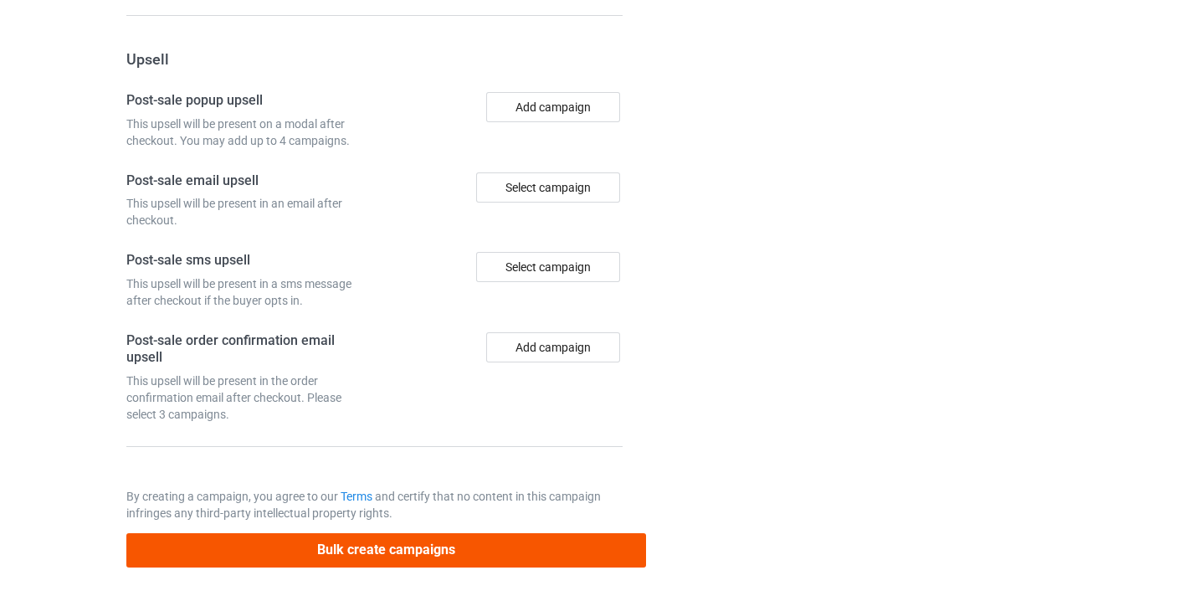
scroll to position [1551, 0]
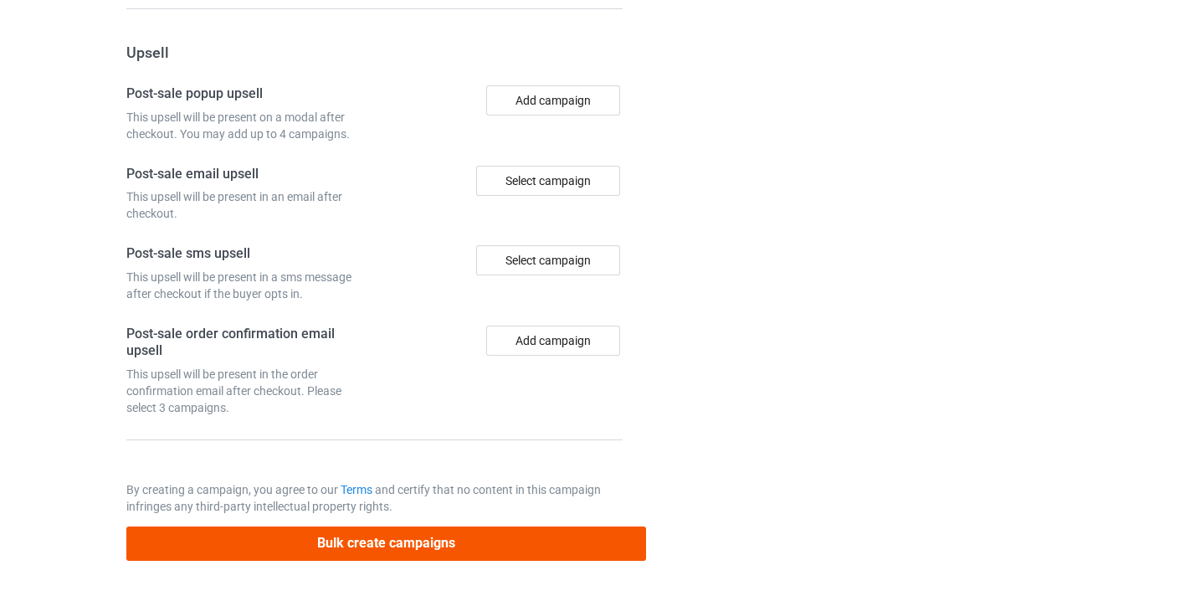
type input "/records-manager8"
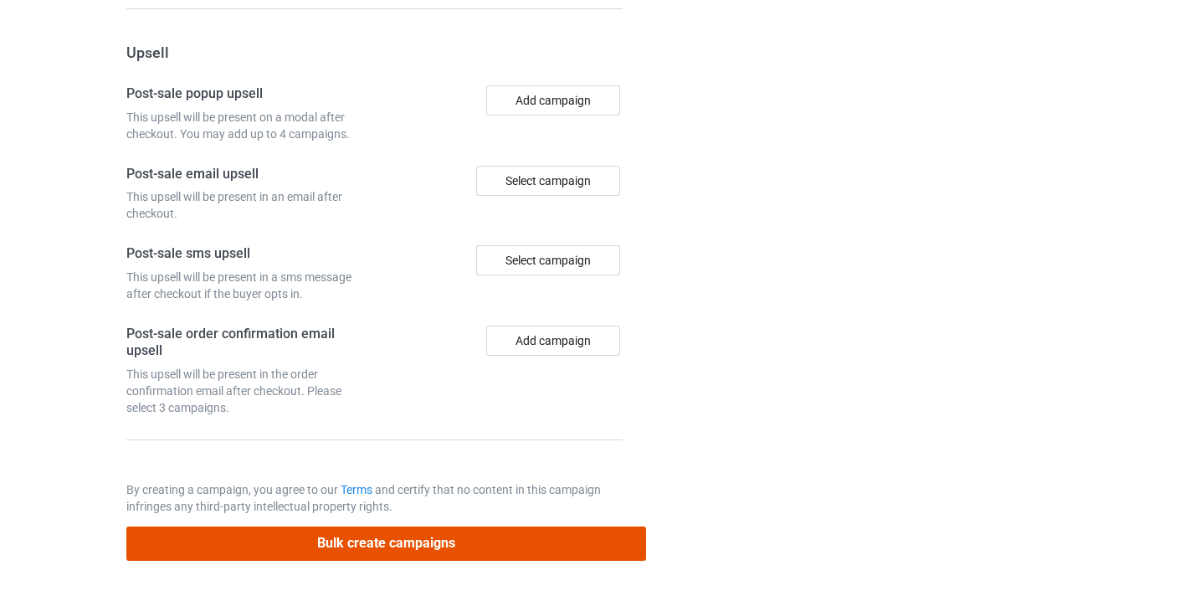
drag, startPoint x: 510, startPoint y: 544, endPoint x: 498, endPoint y: 522, distance: 25.1
click at [510, 544] on button "Bulk create campaigns" at bounding box center [386, 543] width 520 height 34
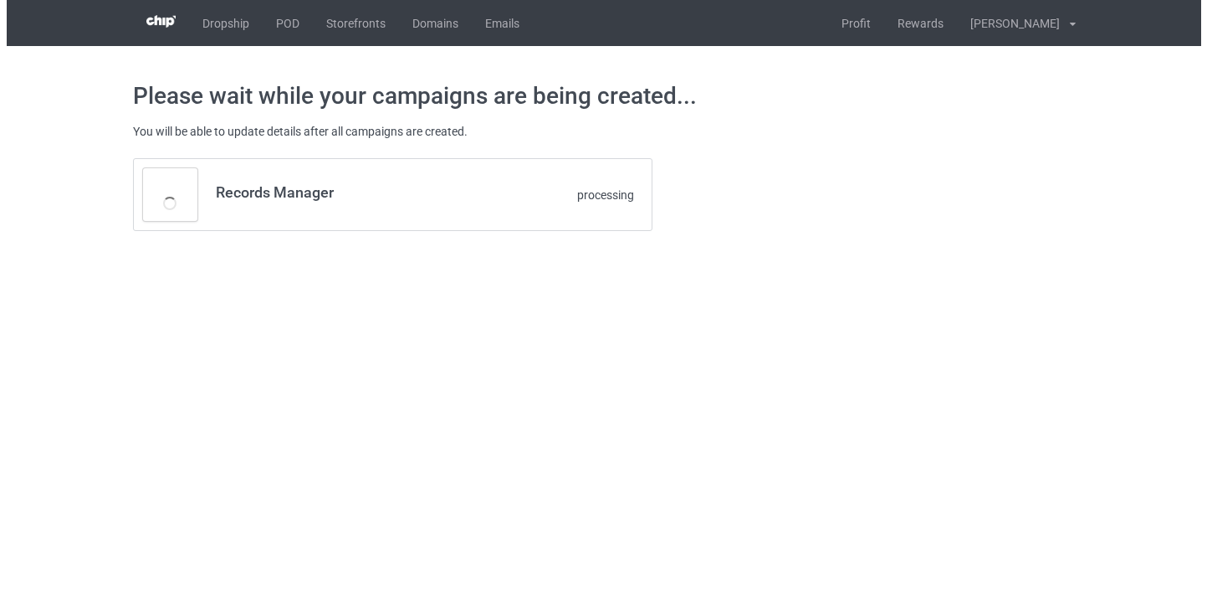
scroll to position [0, 0]
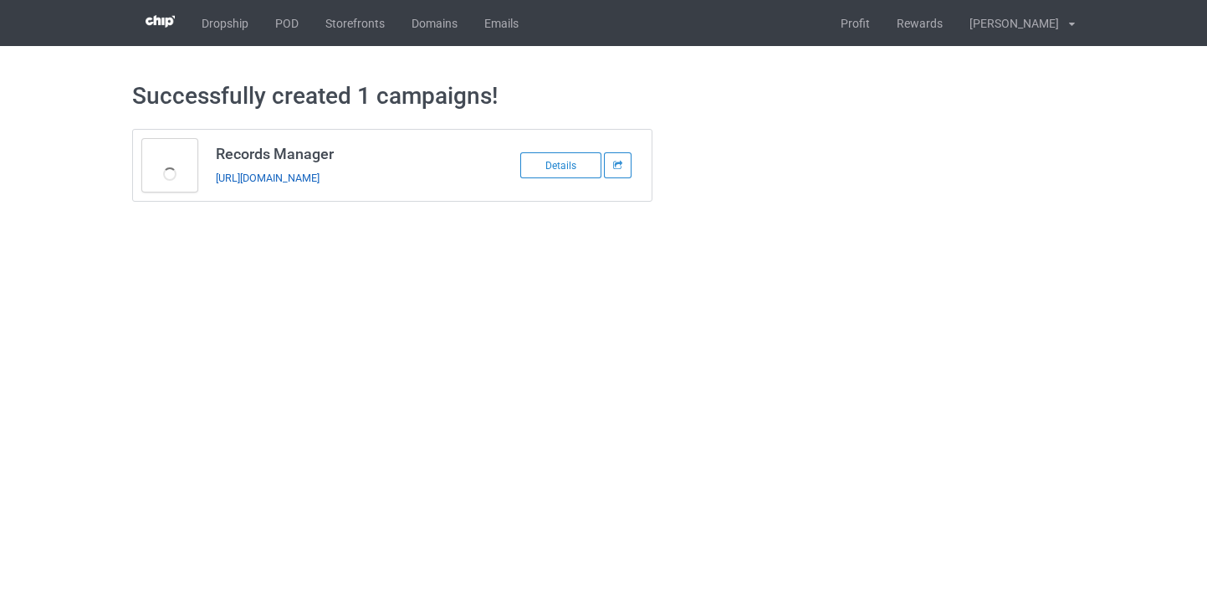
click at [265, 171] on link "https://www.thepure.gift/records-manager8" at bounding box center [268, 177] width 104 height 13
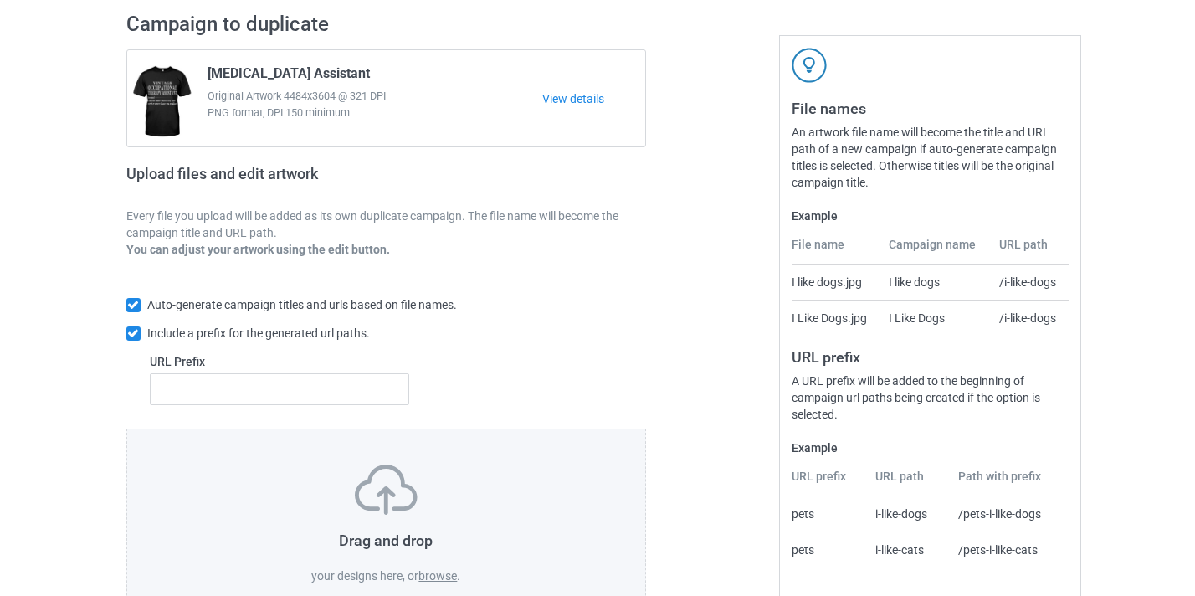
scroll to position [118, 0]
click at [432, 569] on label "browse" at bounding box center [437, 574] width 38 height 13
click at [0, 0] on input "browse" at bounding box center [0, 0] width 0 height 0
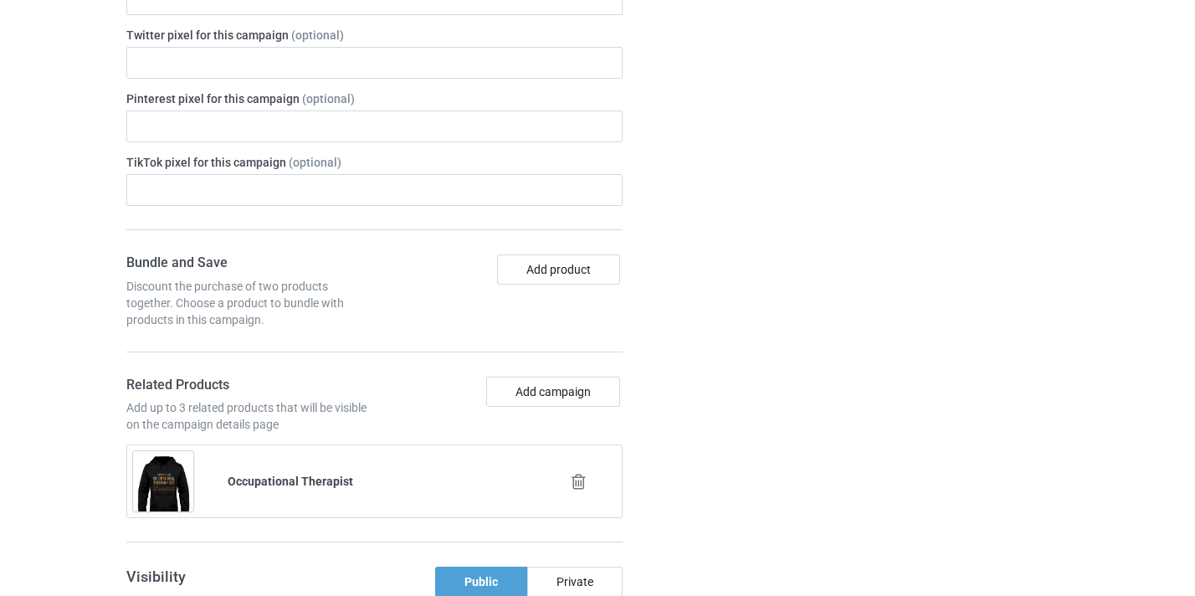
scroll to position [1158, 0]
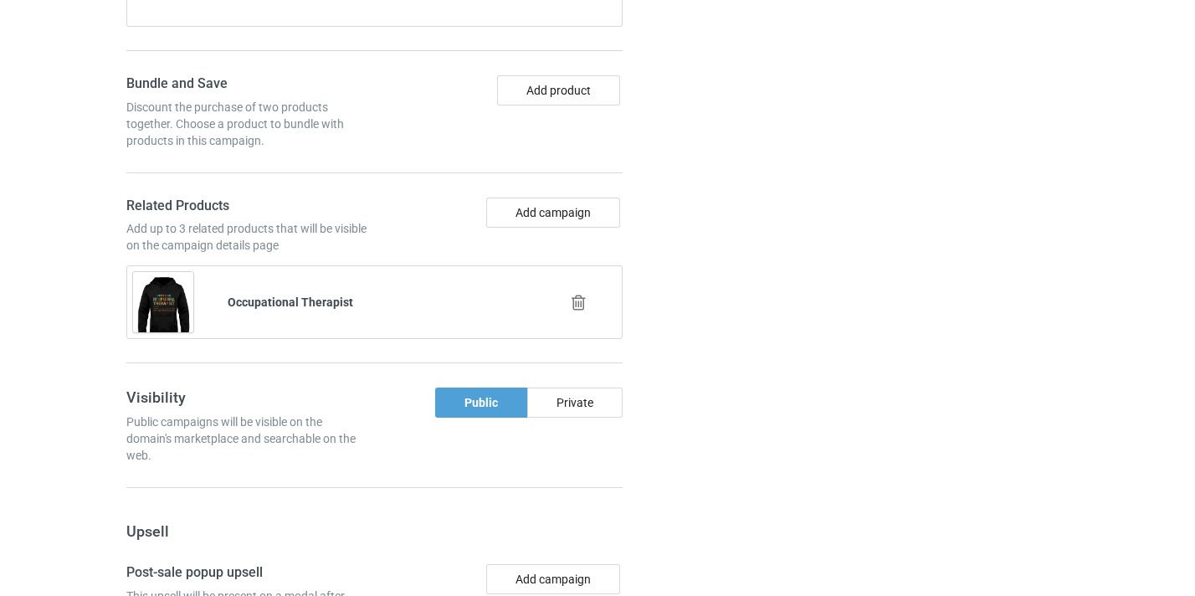
click at [590, 306] on div at bounding box center [580, 303] width 95 height 42
click at [579, 304] on icon at bounding box center [578, 303] width 21 height 18
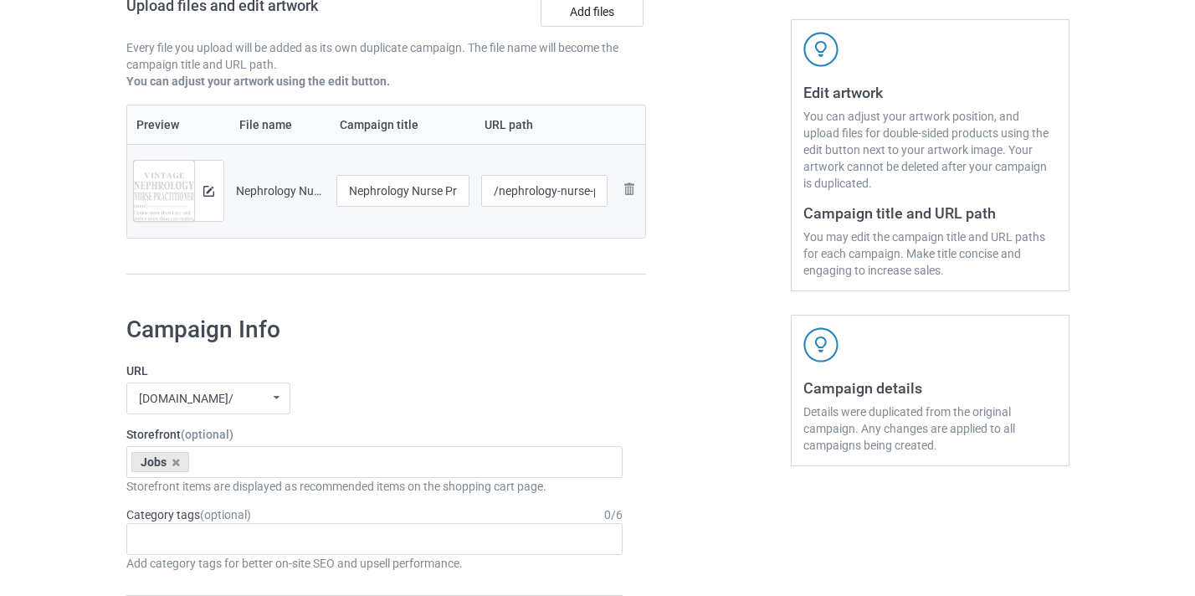
scroll to position [0, 0]
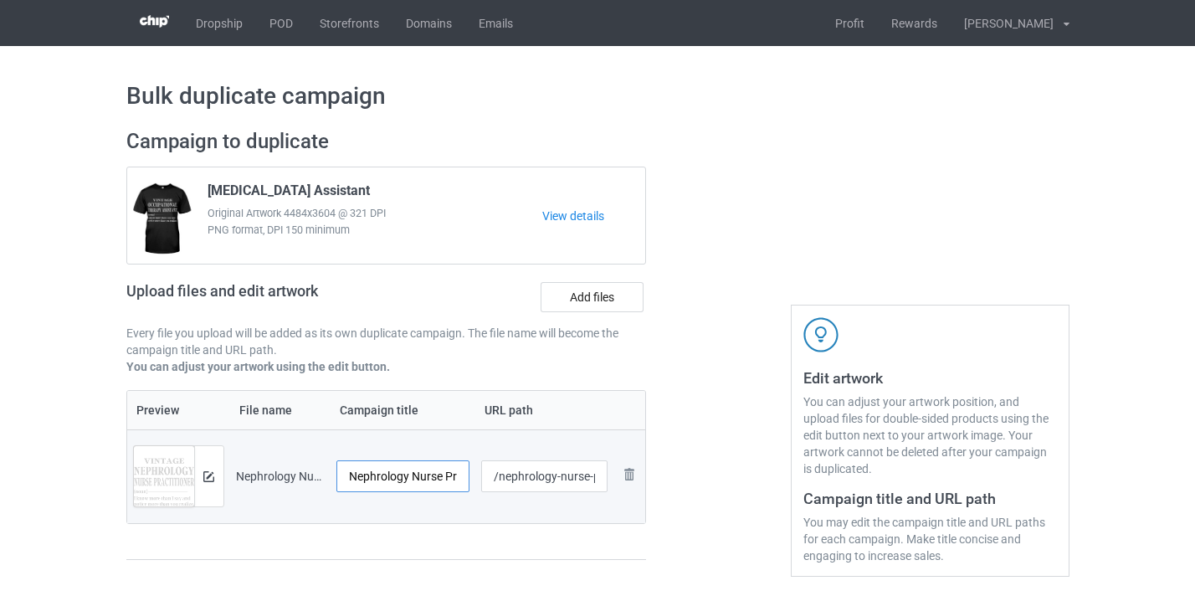
click at [427, 473] on input "Nephrology Nurse Practitioner-VinNew" at bounding box center [403, 476] width 134 height 32
drag, startPoint x: 427, startPoint y: 473, endPoint x: 455, endPoint y: 480, distance: 29.2
click at [474, 483] on tr "Preview and edit artwork Nephrology Nurse Practitioner-VinNew.png Nephrology Nu…" at bounding box center [386, 476] width 519 height 94
click at [433, 477] on input "Nephrology Nurse Practitioner-VinNew" at bounding box center [403, 476] width 134 height 32
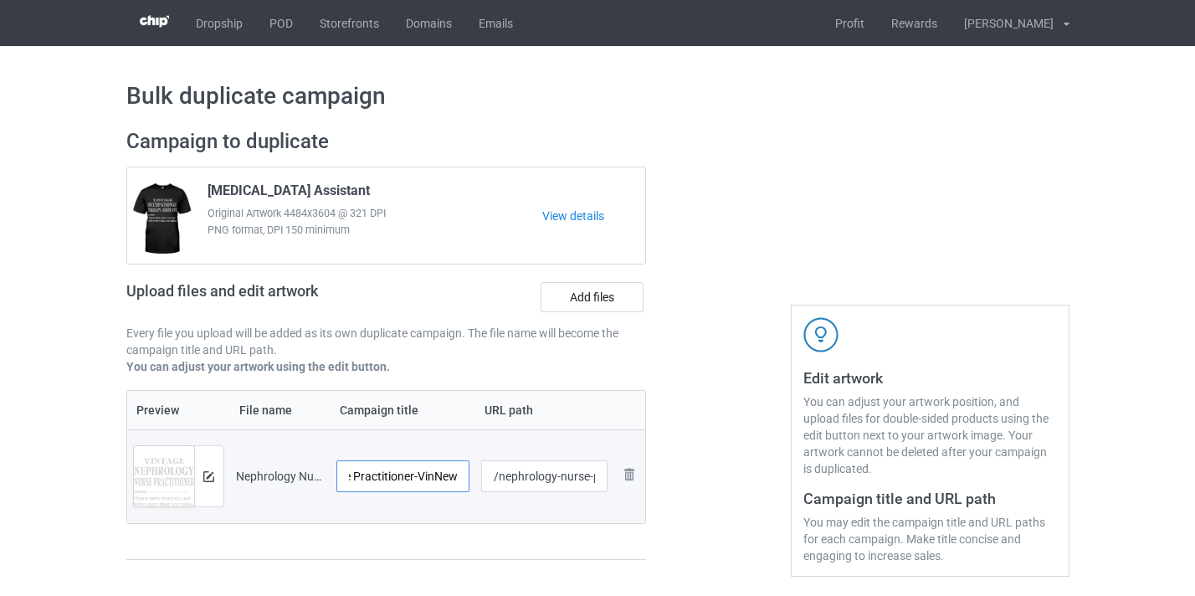
click at [433, 477] on input "Nephrology Nurse Practitioner-VinNew" at bounding box center [403, 476] width 134 height 32
type input "Nephrology Nurse Practitioner"
click at [562, 480] on input "/nephrology-nurse-practitioner-vinnew" at bounding box center [544, 476] width 126 height 32
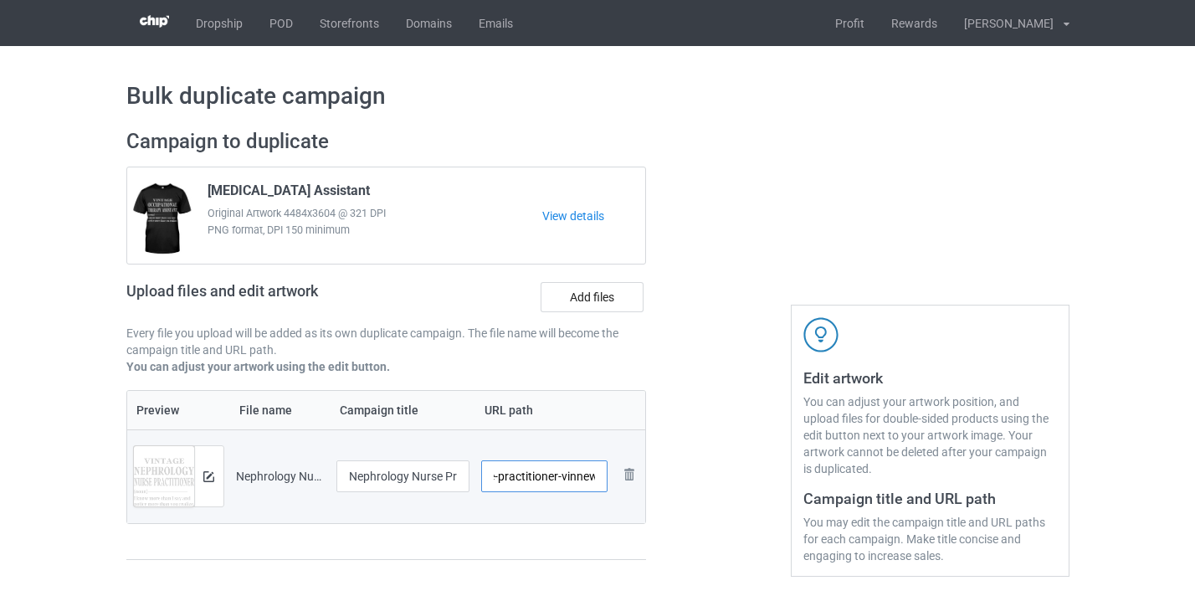
drag, startPoint x: 562, startPoint y: 480, endPoint x: 646, endPoint y: 480, distance: 83.7
click at [646, 480] on div "Campaign to duplicate Occupational Therapy Assistant Original Artwork 4484x3604…" at bounding box center [387, 352] width 544 height 471
click at [579, 478] on input "/nephrology-nurse-practitioner-vinnew" at bounding box center [544, 476] width 126 height 32
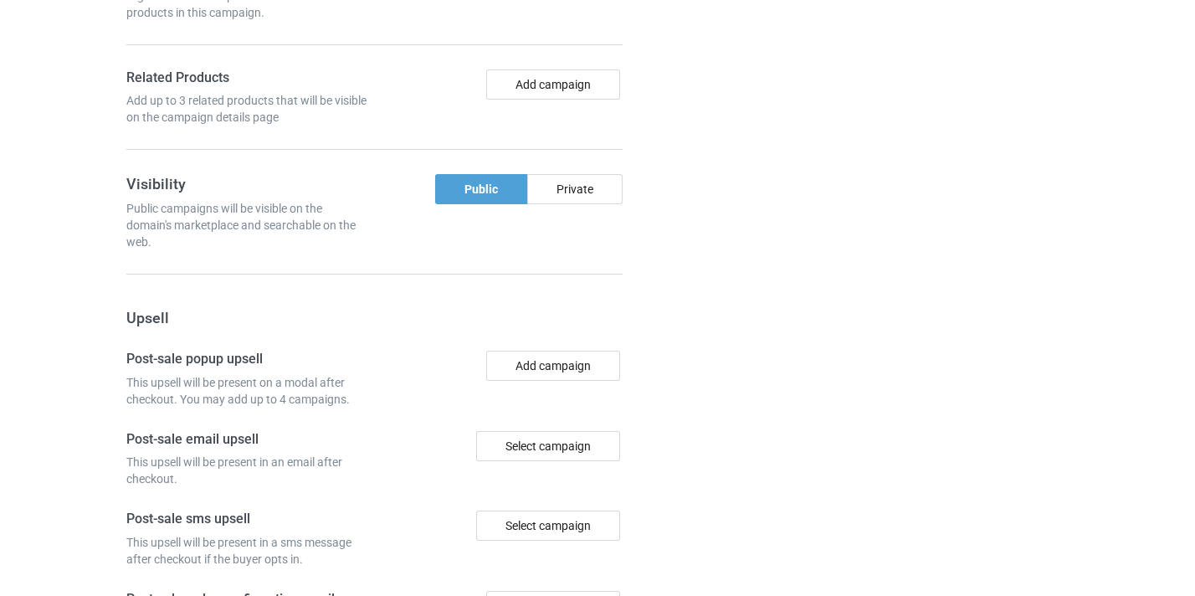
scroll to position [1391, 0]
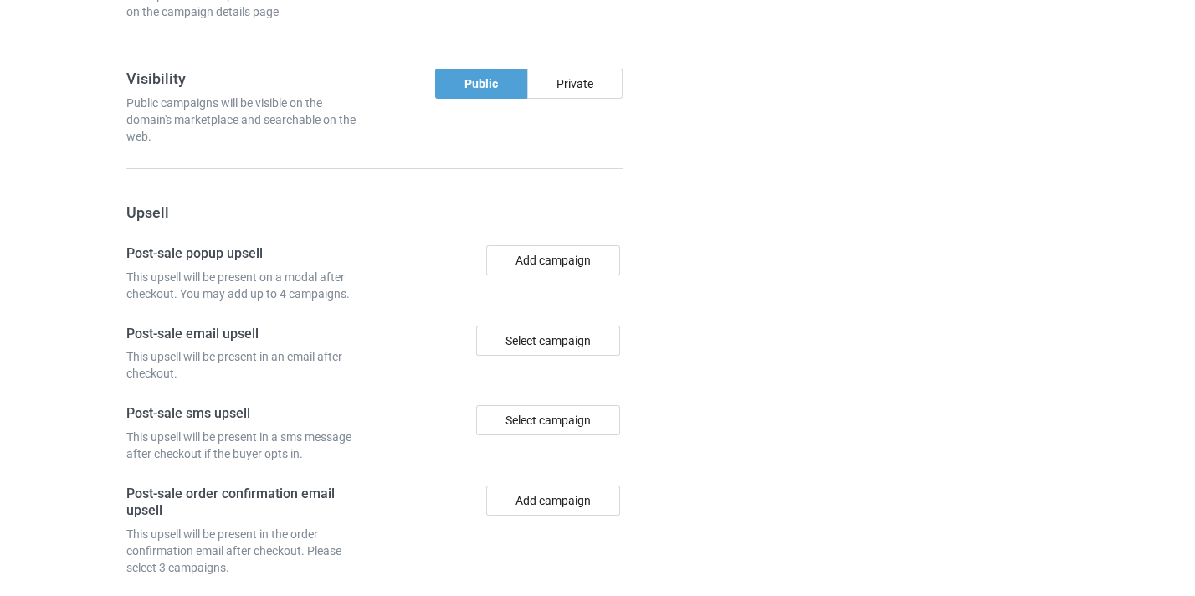
type input "/nephrology-nurse-practitioner8"
click at [531, 554] on div "Add campaign" at bounding box center [501, 530] width 254 height 90
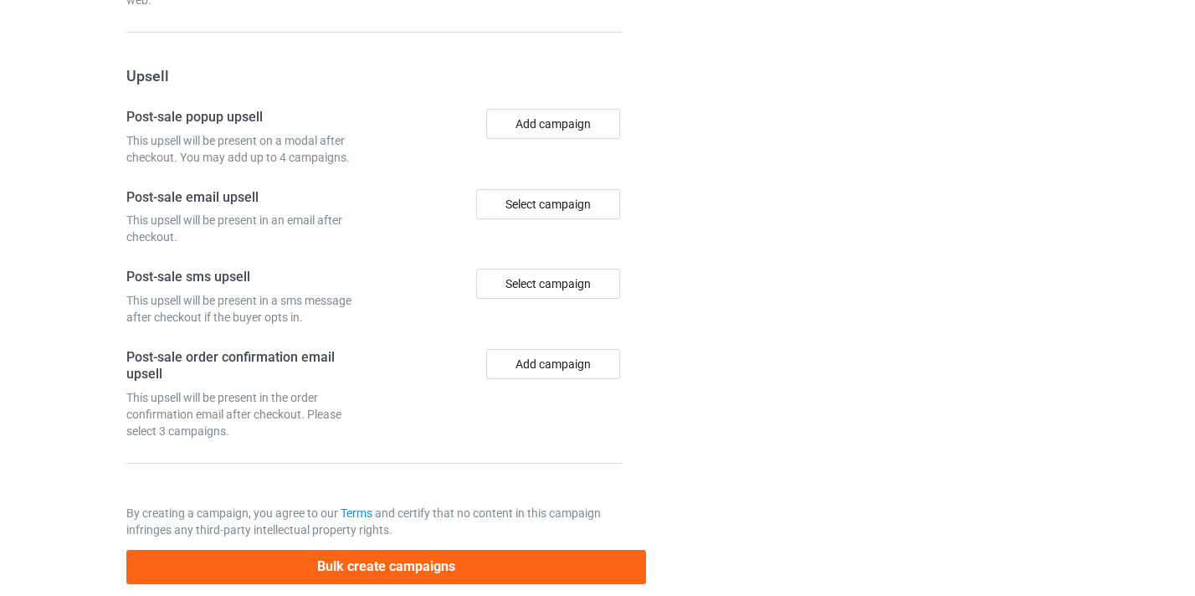
scroll to position [1551, 0]
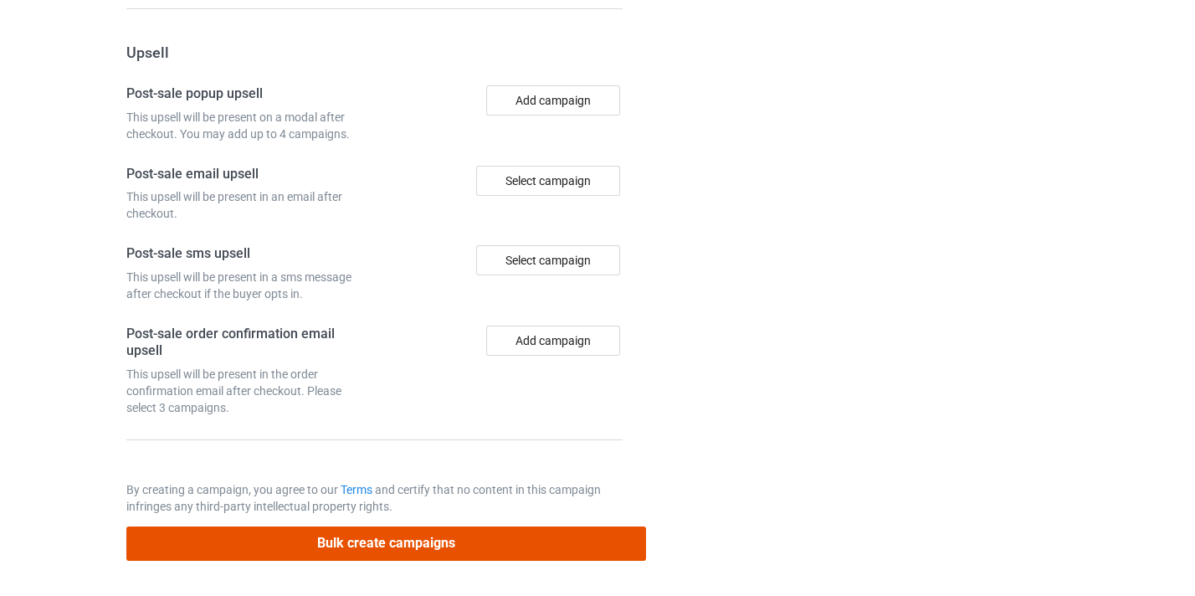
click at [531, 552] on button "Bulk create campaigns" at bounding box center [386, 543] width 520 height 34
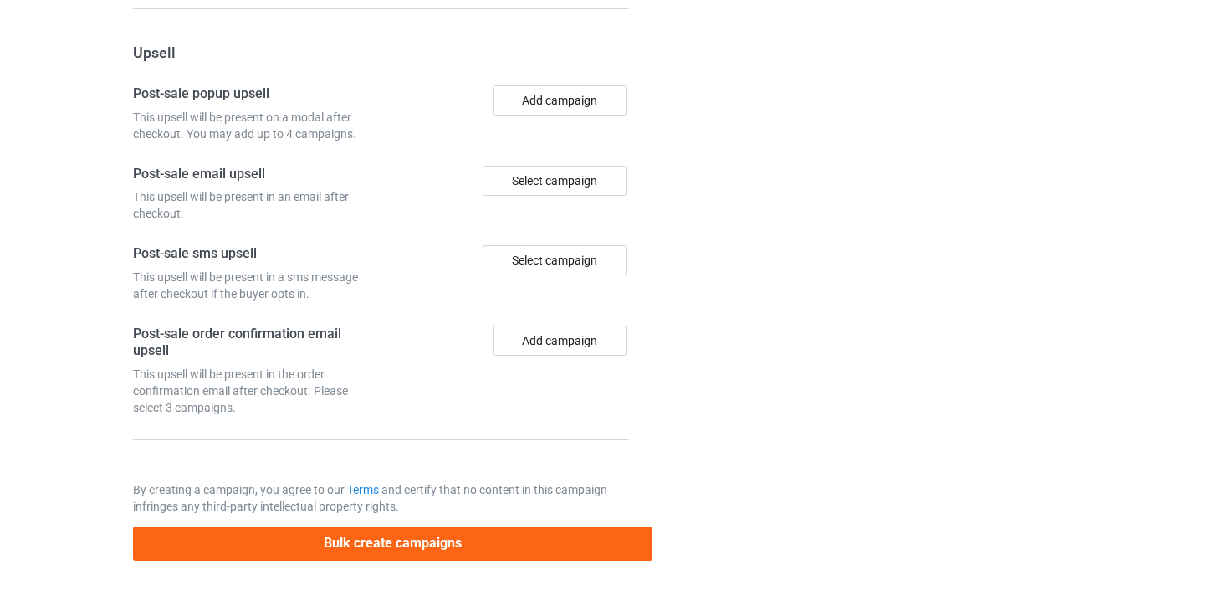
scroll to position [0, 0]
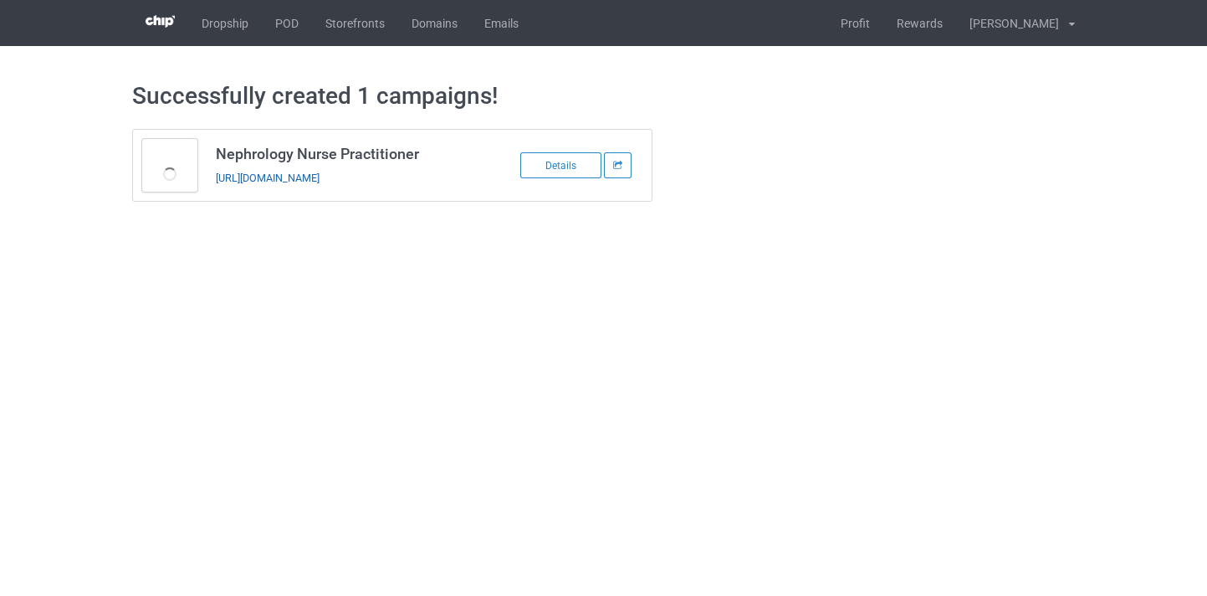
click at [320, 178] on link "https://www.thepure.gift/nephrology-nurse-practitioner8" at bounding box center [268, 177] width 104 height 13
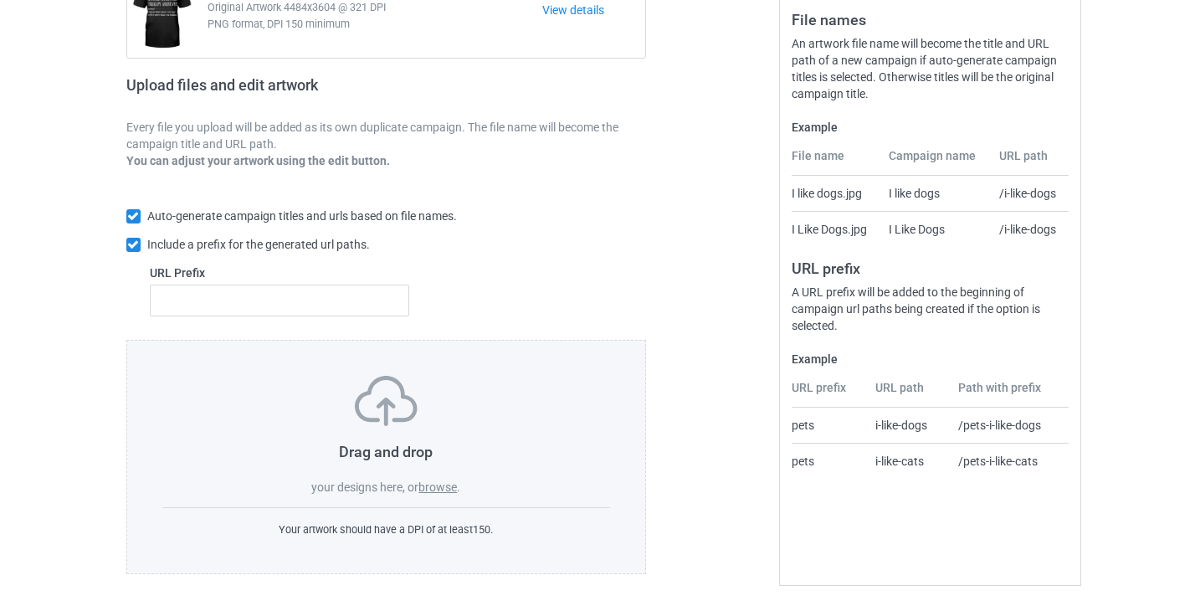
scroll to position [219, 0]
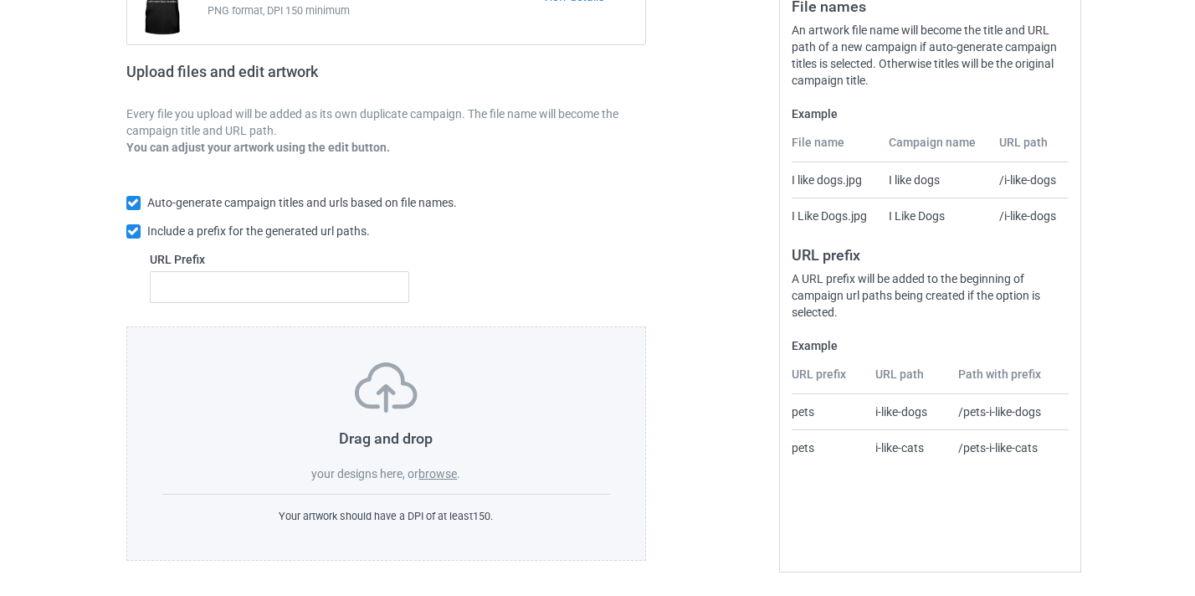
click at [448, 473] on label "browse" at bounding box center [437, 473] width 38 height 13
click at [0, 0] on input "browse" at bounding box center [0, 0] width 0 height 0
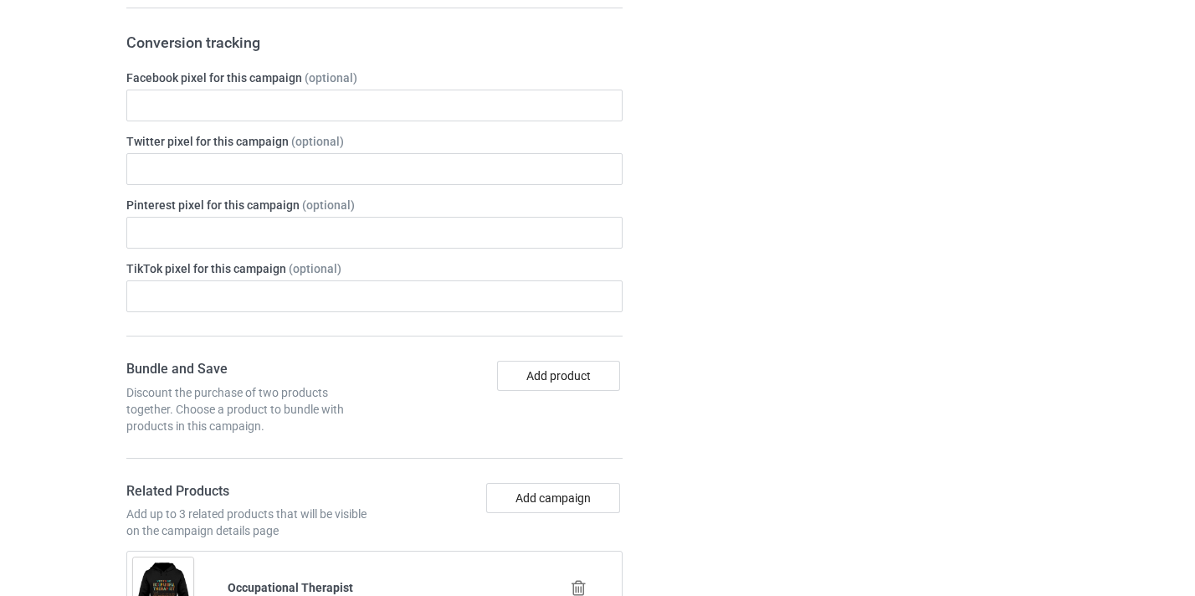
scroll to position [1112, 0]
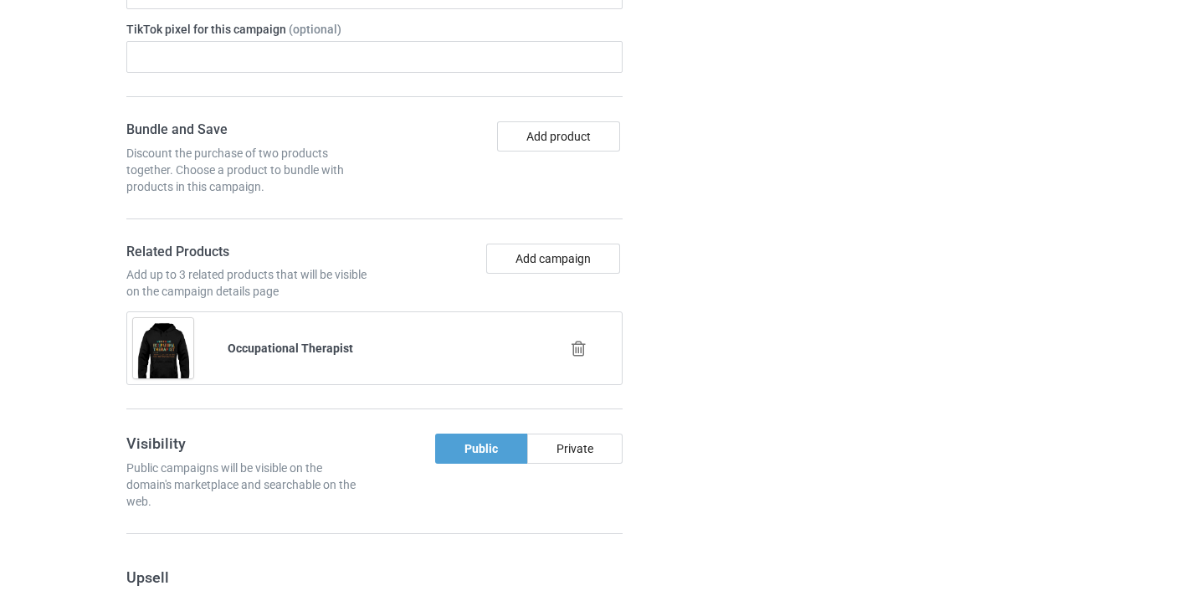
click at [586, 352] on icon at bounding box center [578, 349] width 21 height 18
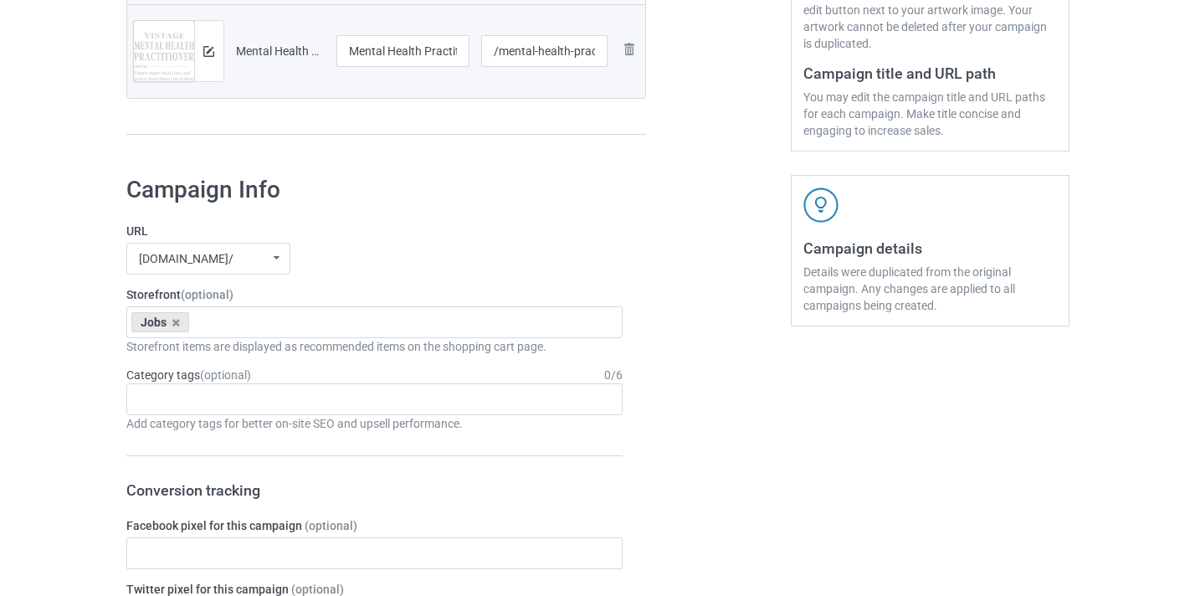
scroll to position [26, 0]
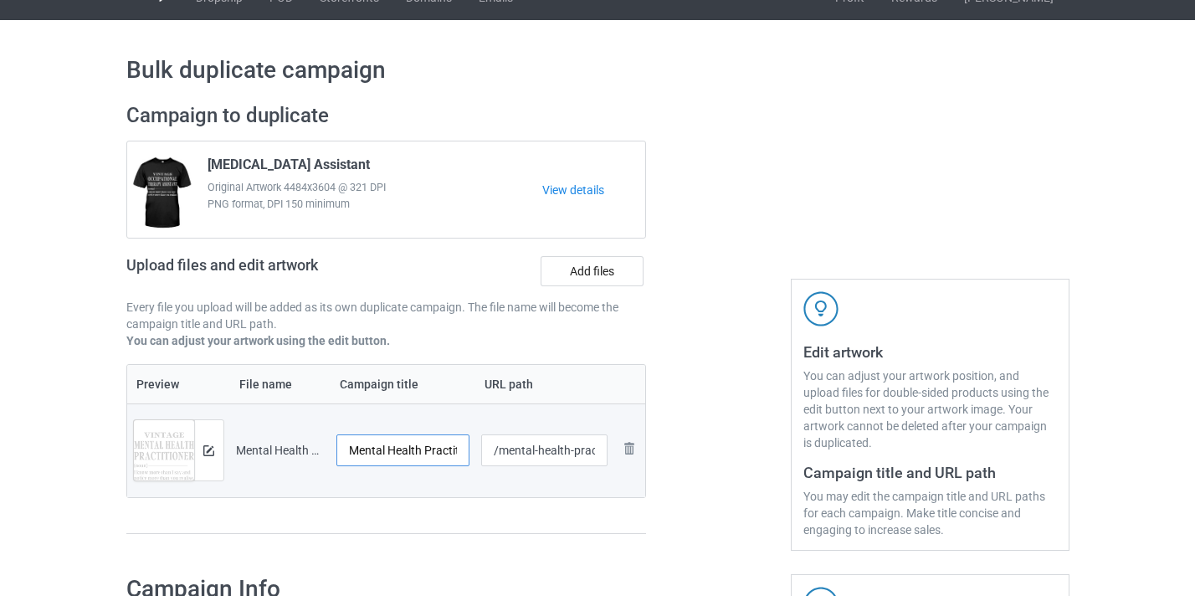
click at [427, 442] on input "Mental Health Practitioner UK-VinNew" at bounding box center [403, 450] width 134 height 32
drag, startPoint x: 427, startPoint y: 442, endPoint x: 482, endPoint y: 452, distance: 56.1
click at [487, 452] on tr "Preview and edit artwork Mental Health Practitioner UK-VinNew.png Mental Health…" at bounding box center [386, 450] width 519 height 94
click at [443, 448] on input "Mental Health Practitioner UK-VinNew" at bounding box center [403, 450] width 134 height 32
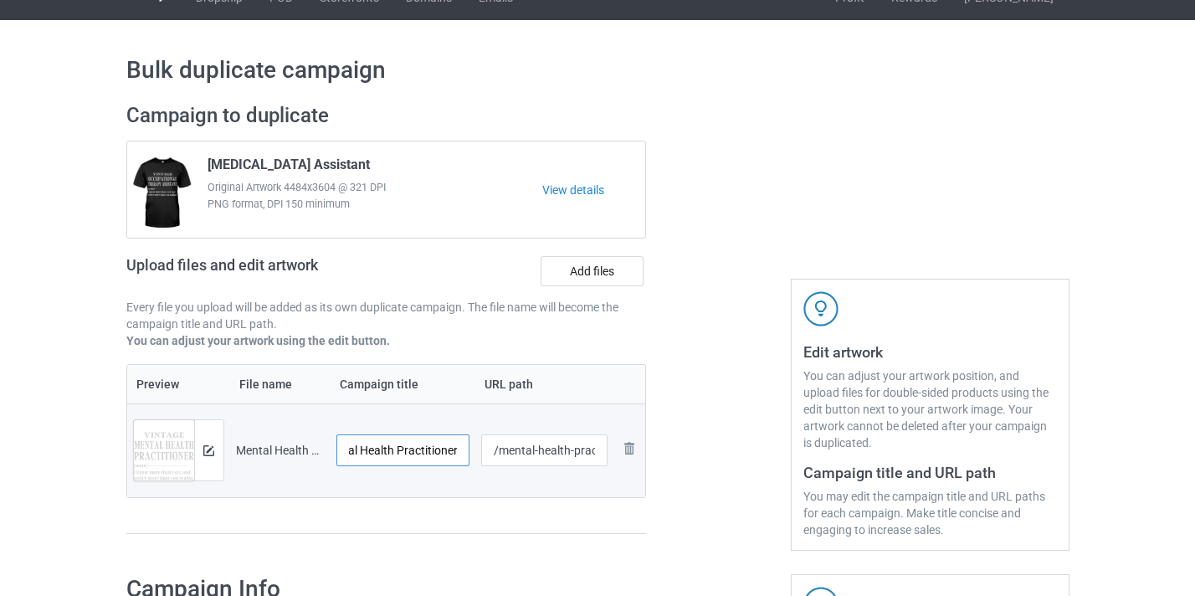
scroll to position [0, 29]
type input "Mental Health Practitioner"
click at [538, 455] on input "/mental-health-practitioner-uk-vinnew" at bounding box center [544, 450] width 126 height 32
drag, startPoint x: 538, startPoint y: 455, endPoint x: 626, endPoint y: 456, distance: 87.8
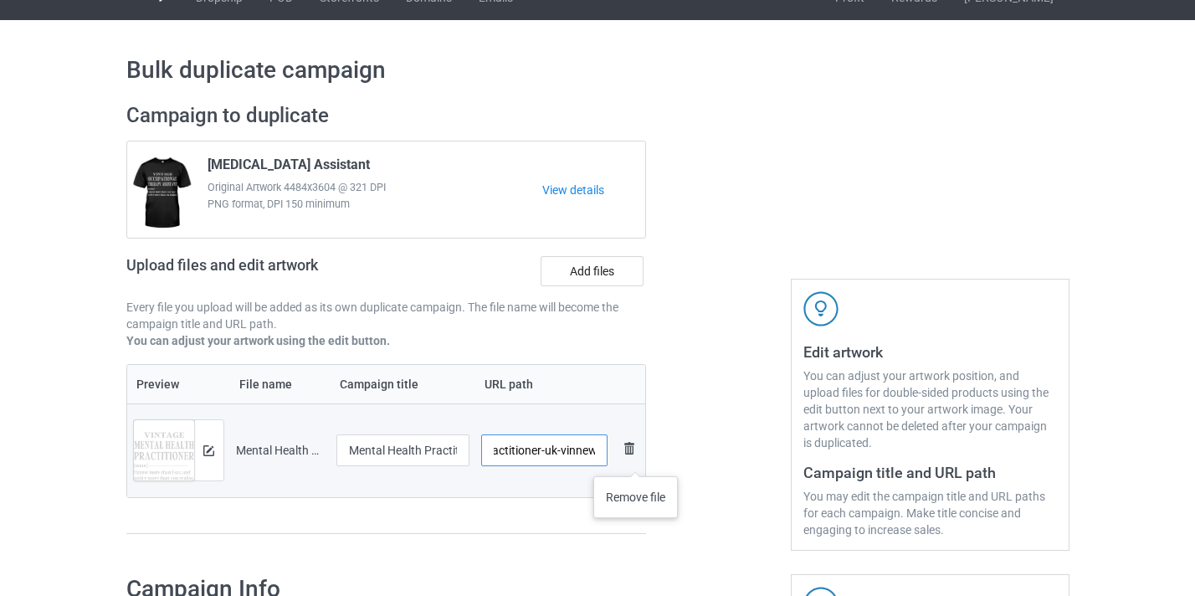
click at [652, 458] on div "Campaign to duplicate [MEDICAL_DATA] Assistant Original Artwork 4484x3604 @ 321…" at bounding box center [387, 326] width 544 height 471
click at [575, 453] on input "/mental-health-practitioner-uk-vinnew" at bounding box center [544, 450] width 126 height 32
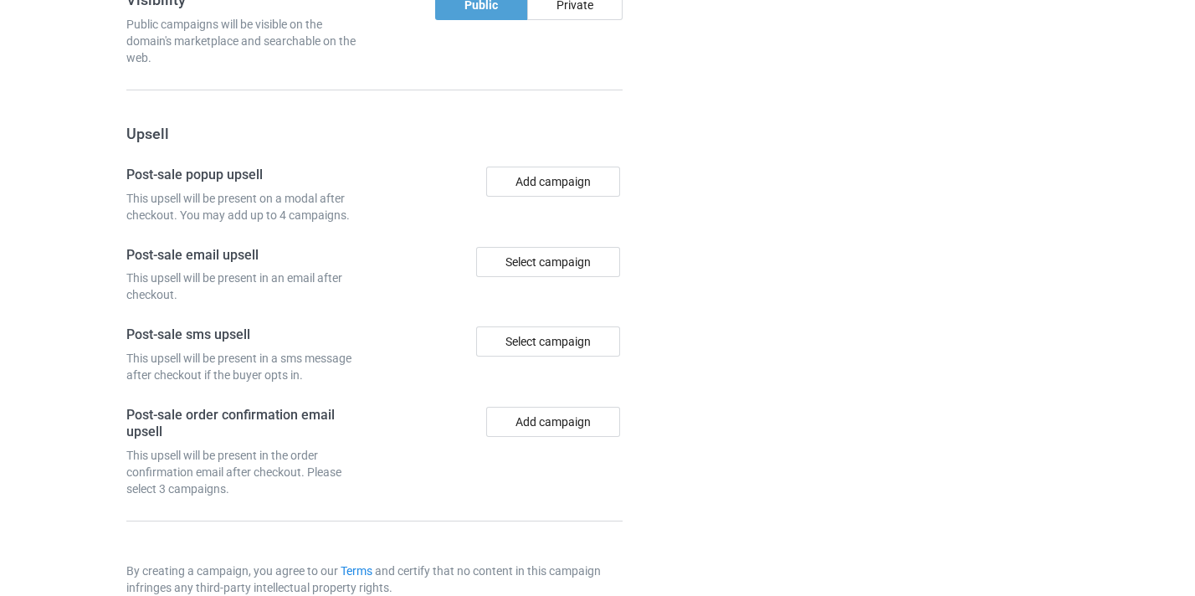
scroll to position [1551, 0]
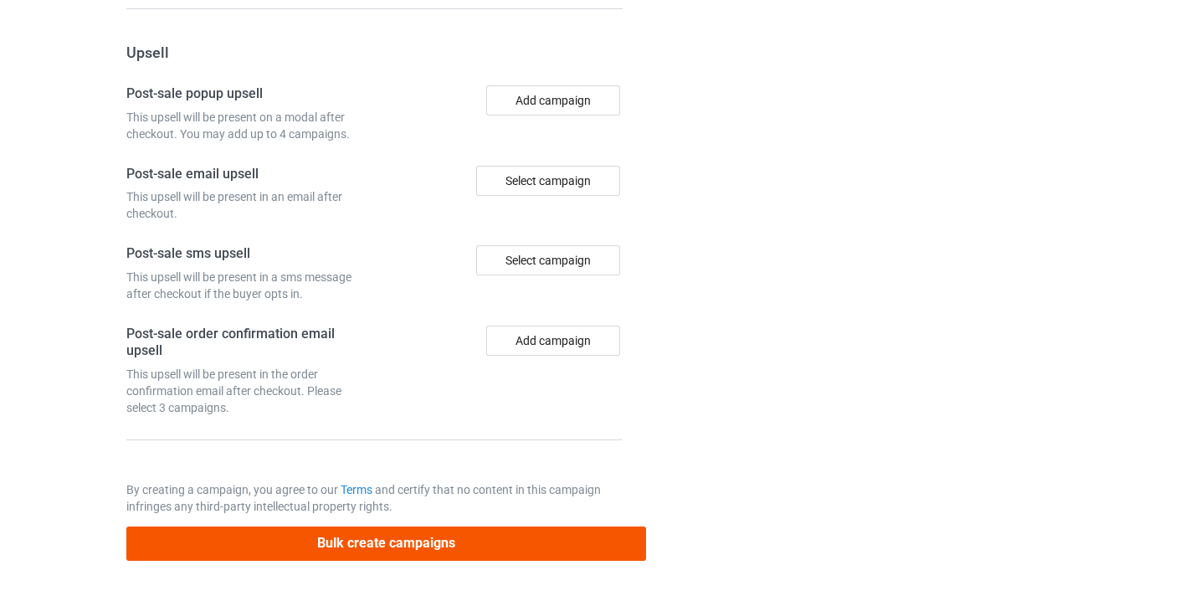
type input "/mental-health-practitioner08"
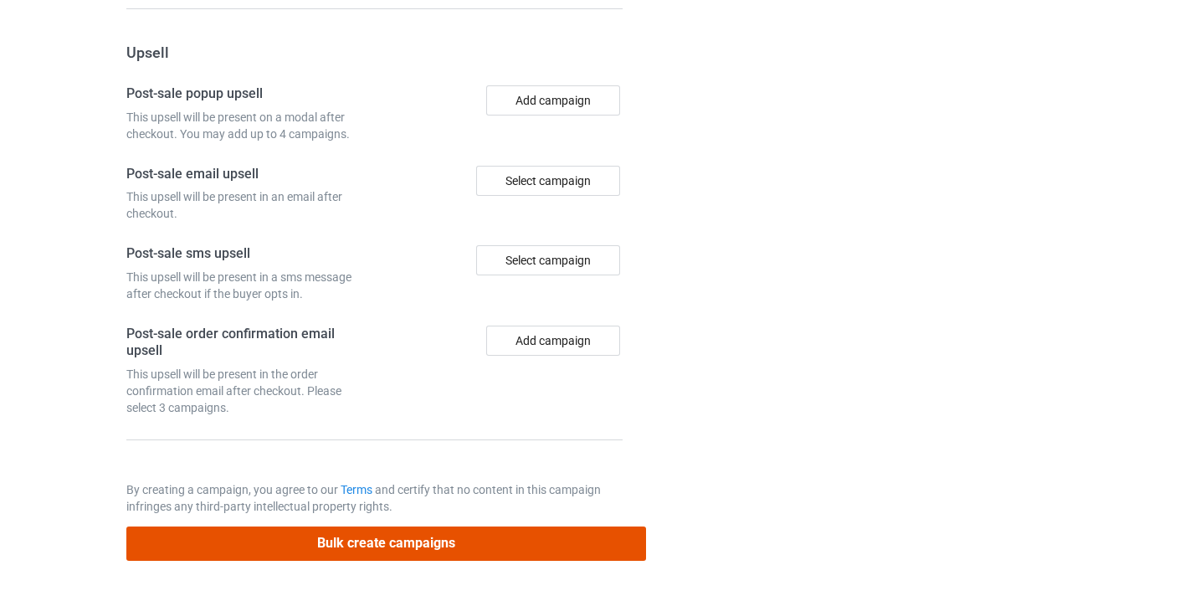
drag, startPoint x: 496, startPoint y: 547, endPoint x: 387, endPoint y: 361, distance: 215.2
click at [495, 548] on button "Bulk create campaigns" at bounding box center [386, 543] width 520 height 34
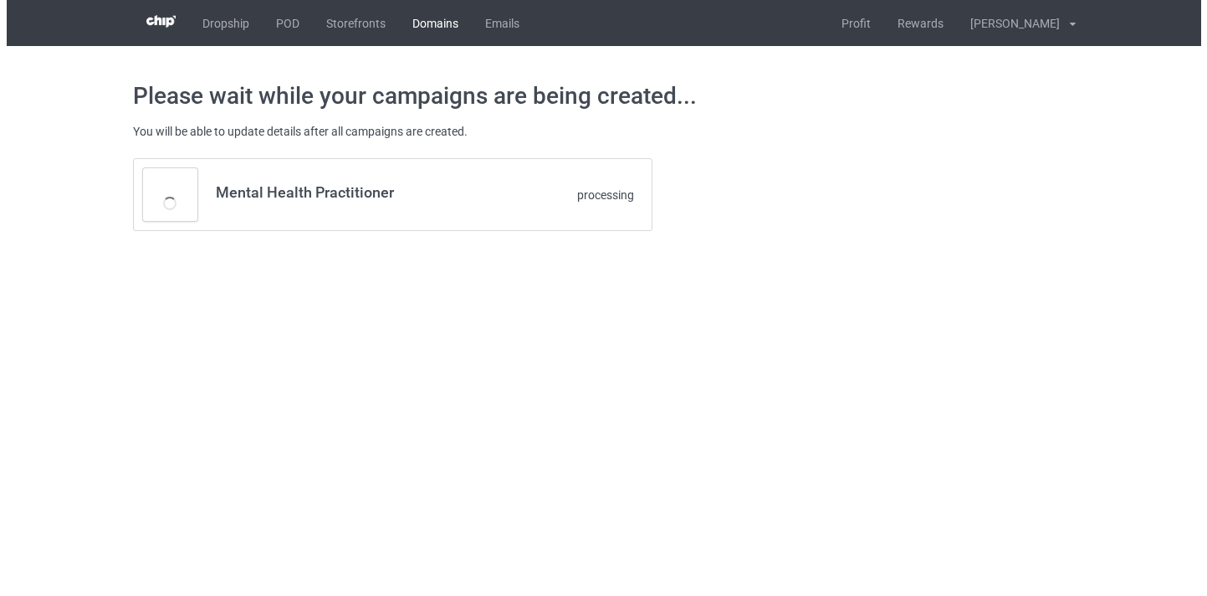
scroll to position [0, 0]
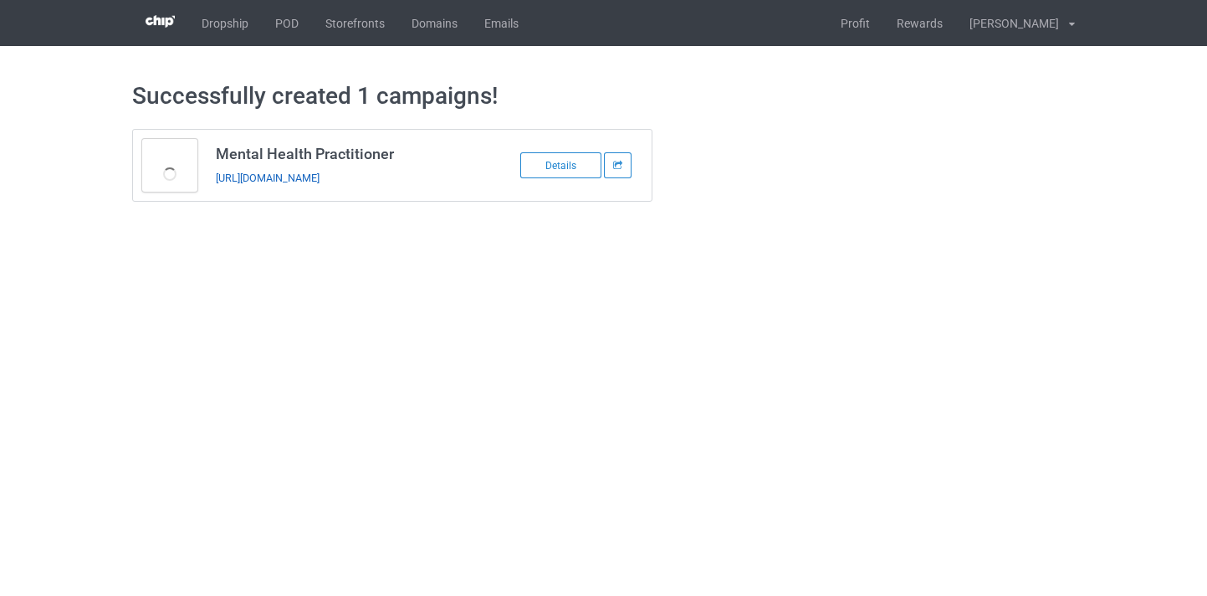
click at [320, 182] on link "[URL][DOMAIN_NAME]" at bounding box center [268, 177] width 104 height 13
click at [246, 151] on h3 "Mental Health Practitioner" at bounding box center [348, 153] width 264 height 19
drag, startPoint x: 246, startPoint y: 151, endPoint x: 365, endPoint y: 146, distance: 118.9
click at [371, 154] on h3 "Mental Health Practitioner" at bounding box center [348, 153] width 264 height 19
